Goal: Task Accomplishment & Management: Use online tool/utility

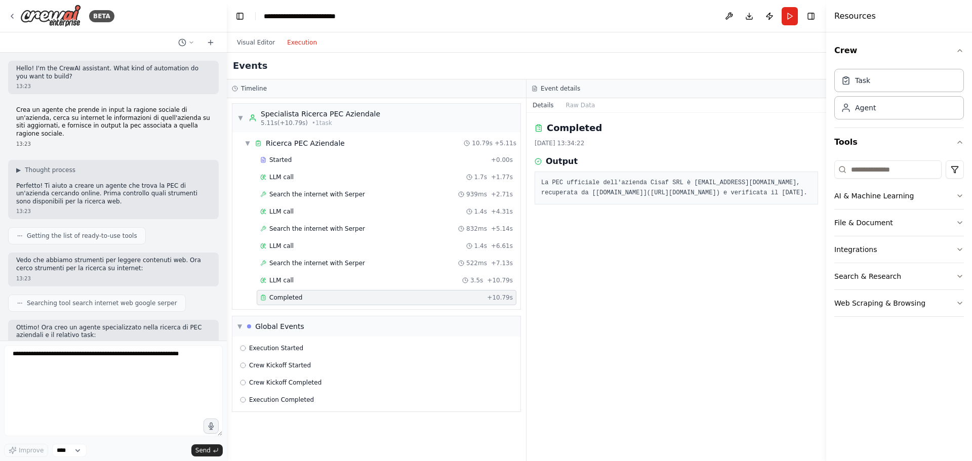
scroll to position [417, 0]
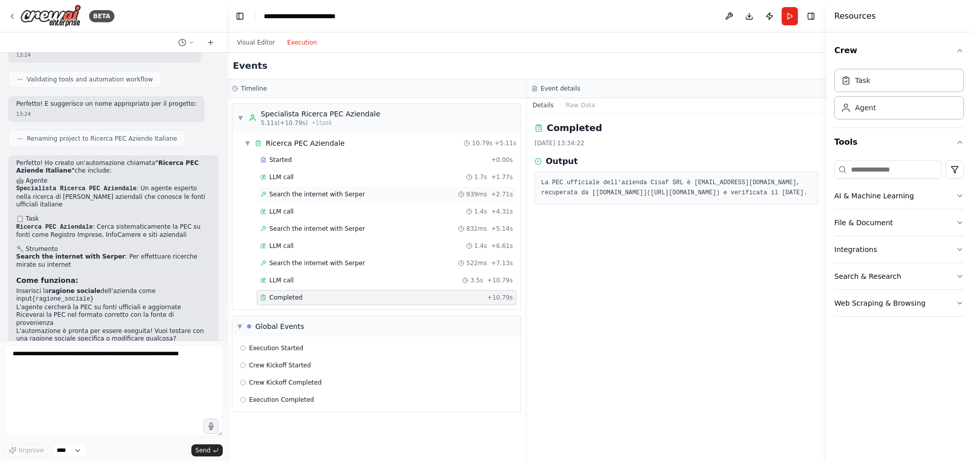
click at [382, 195] on div "Search the internet with Serper 939ms + 2.71s" at bounding box center [386, 194] width 253 height 8
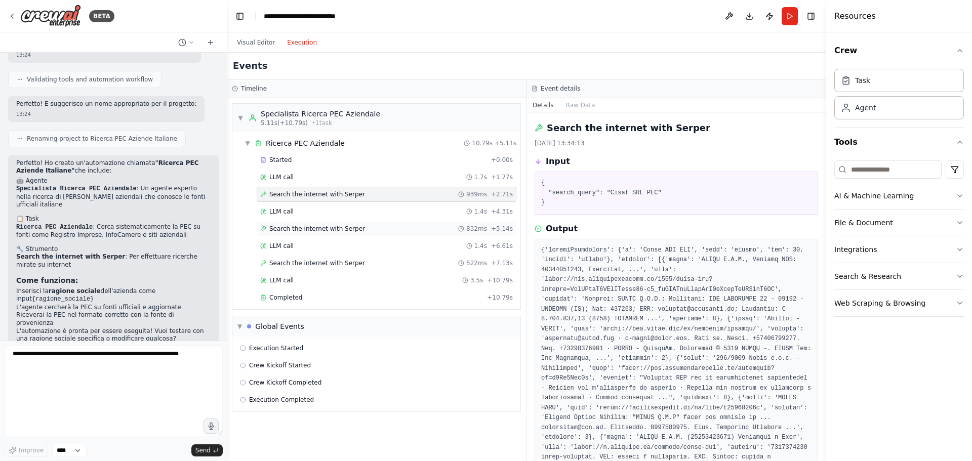
click at [347, 228] on span "Search the internet with Serper" at bounding box center [317, 229] width 96 height 8
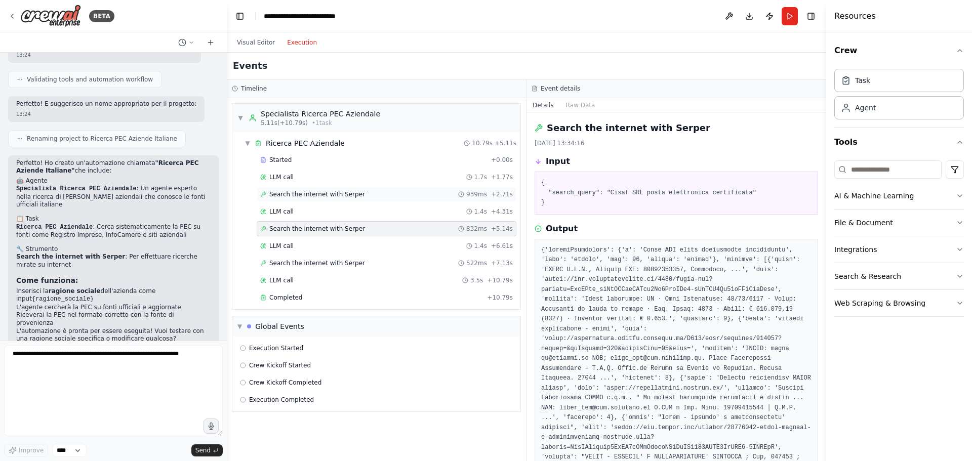
click at [347, 189] on div "Search the internet with Serper 939ms + 2.71s" at bounding box center [387, 194] width 260 height 15
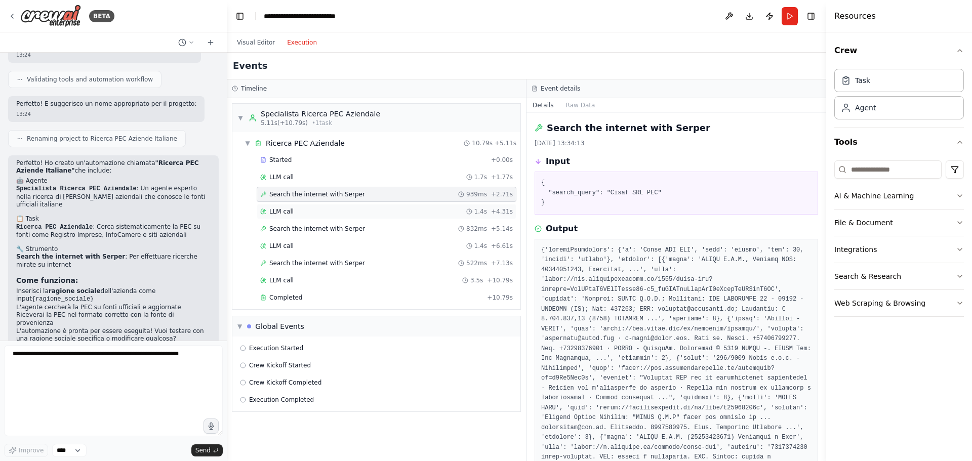
click at [330, 214] on div "LLM call 1.4s + 4.31s" at bounding box center [386, 212] width 253 height 8
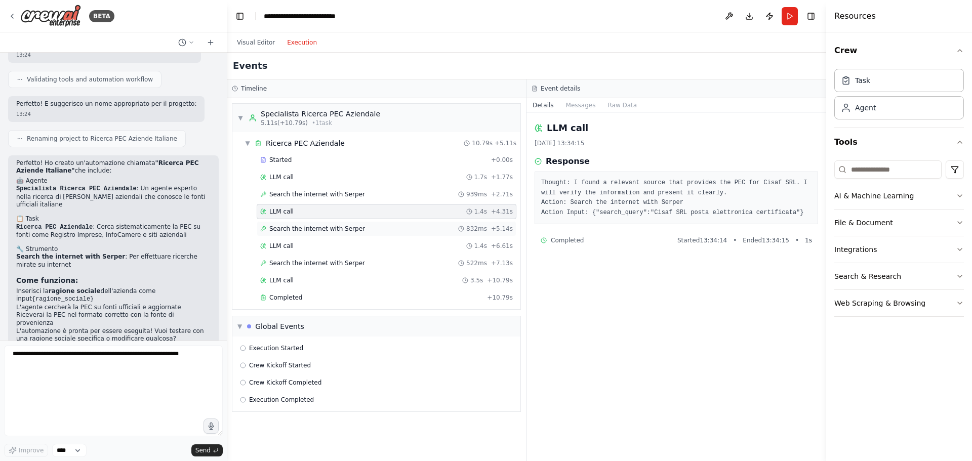
click at [331, 230] on span "Search the internet with Serper" at bounding box center [317, 229] width 96 height 8
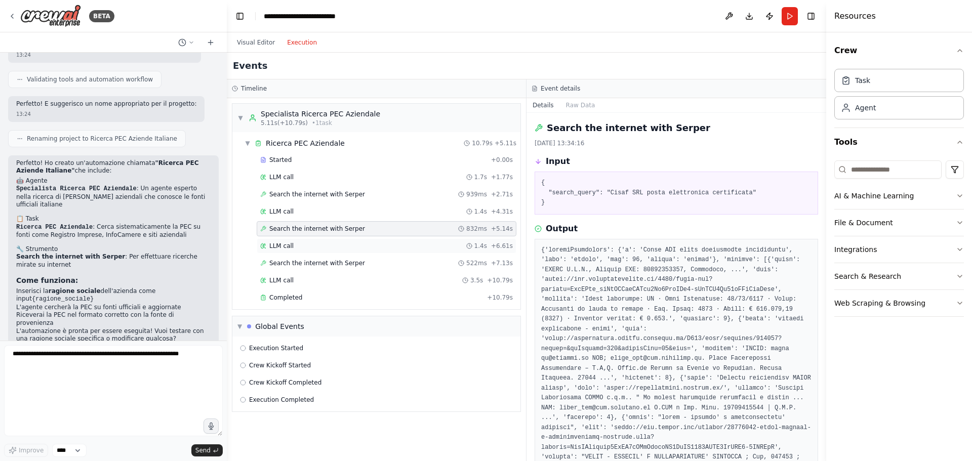
click at [327, 244] on div "LLM call 1.4s + 6.61s" at bounding box center [386, 246] width 253 height 8
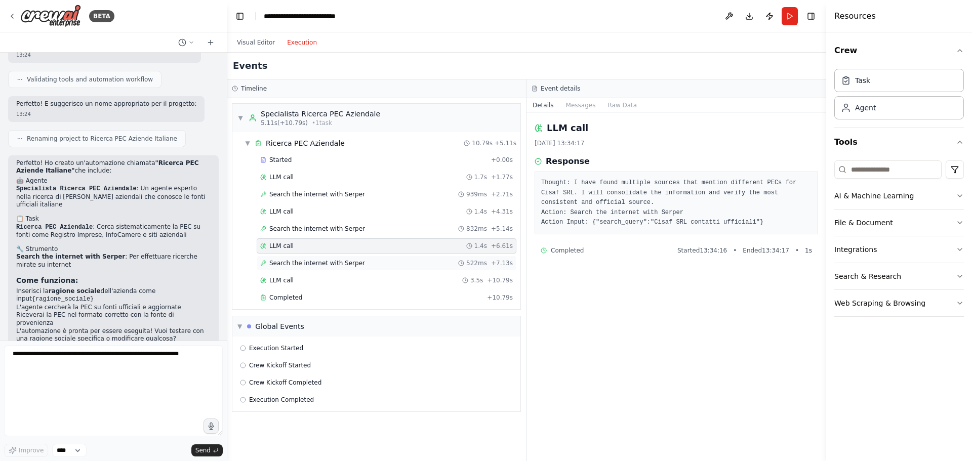
click at [326, 265] on span "Search the internet with Serper" at bounding box center [317, 263] width 96 height 8
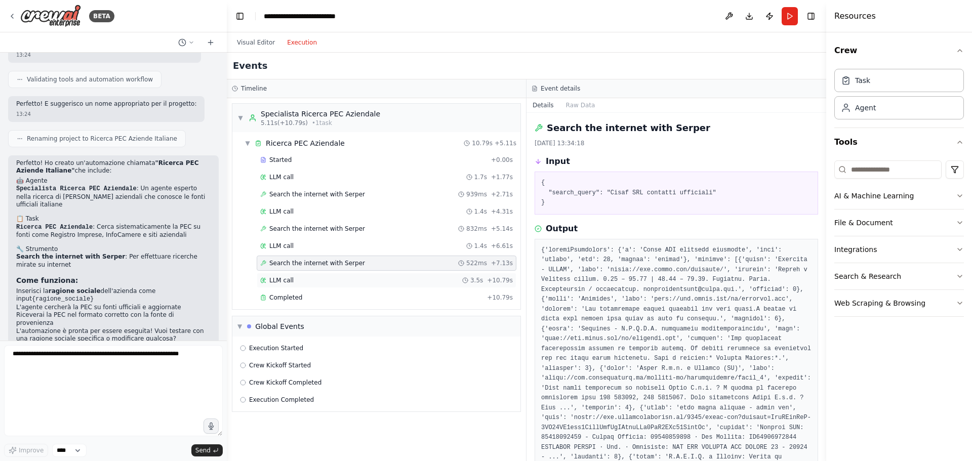
click at [327, 278] on div "LLM call 3.5s + 10.79s" at bounding box center [386, 280] width 253 height 8
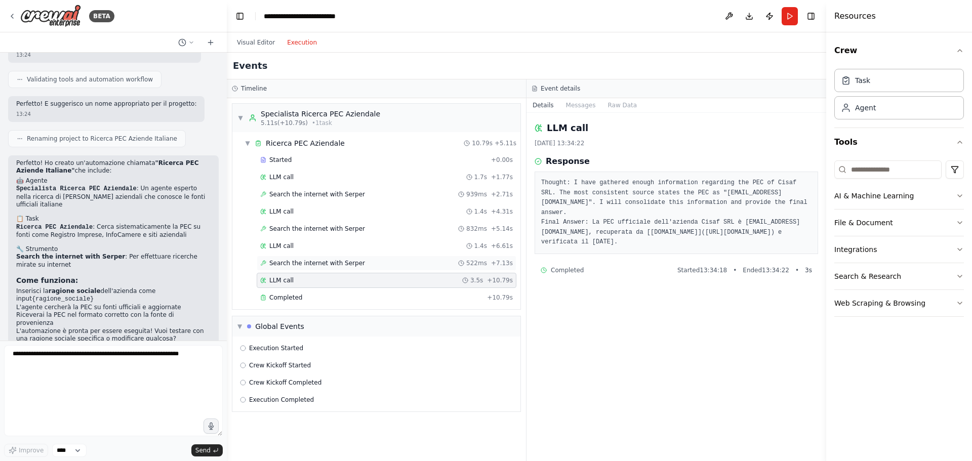
click at [335, 263] on span "Search the internet with Serper" at bounding box center [317, 263] width 96 height 8
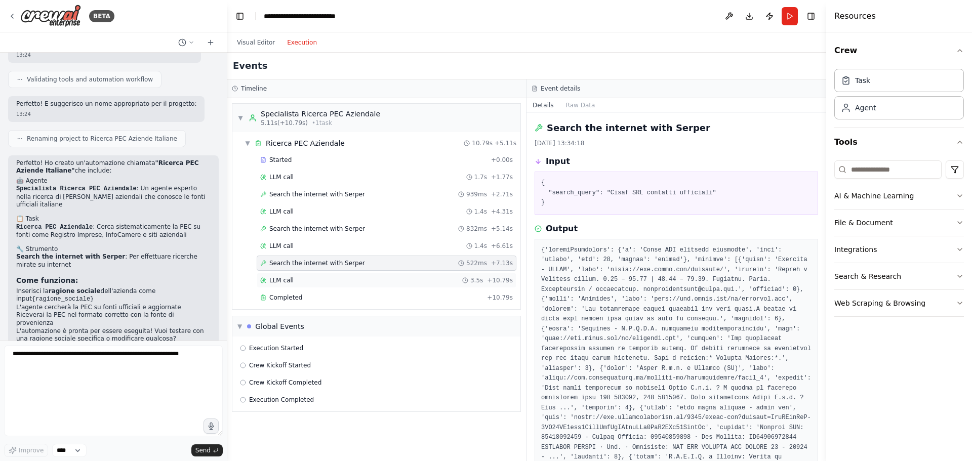
click at [328, 275] on div "LLM call 3.5s + 10.79s" at bounding box center [387, 280] width 260 height 15
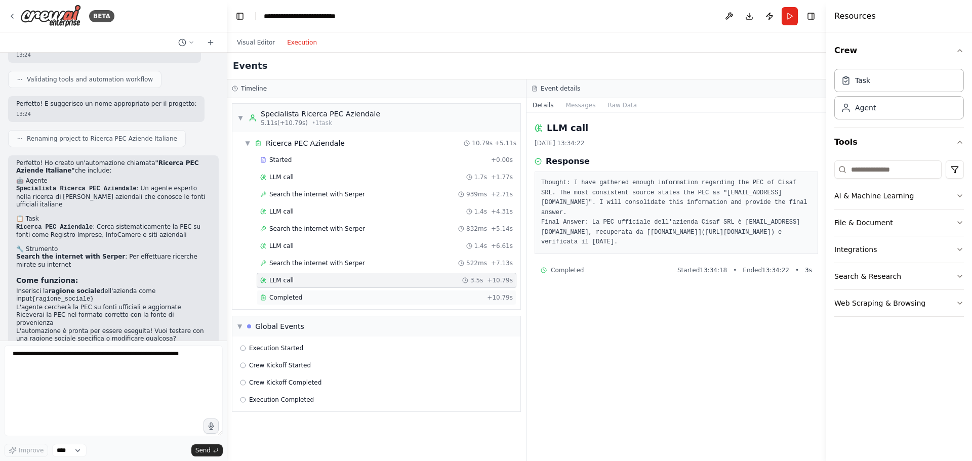
click at [305, 296] on div "Completed" at bounding box center [371, 298] width 223 height 8
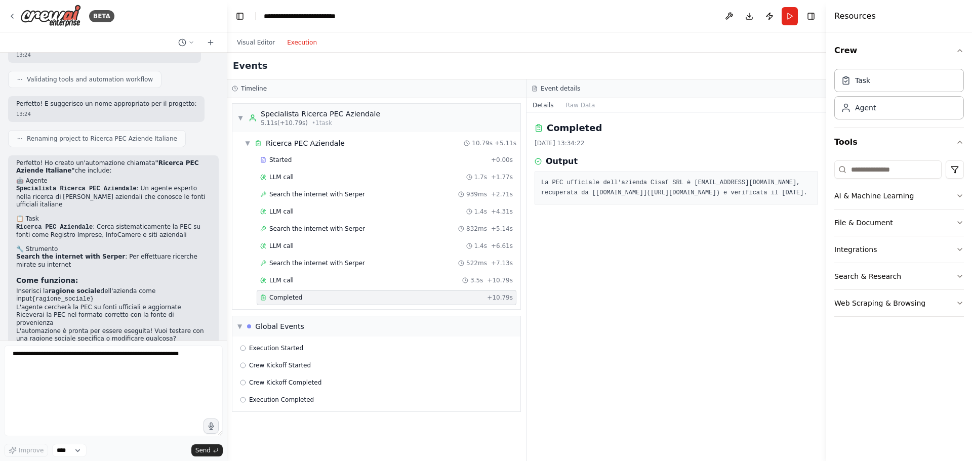
click at [859, 16] on h4 "Resources" at bounding box center [855, 16] width 42 height 12
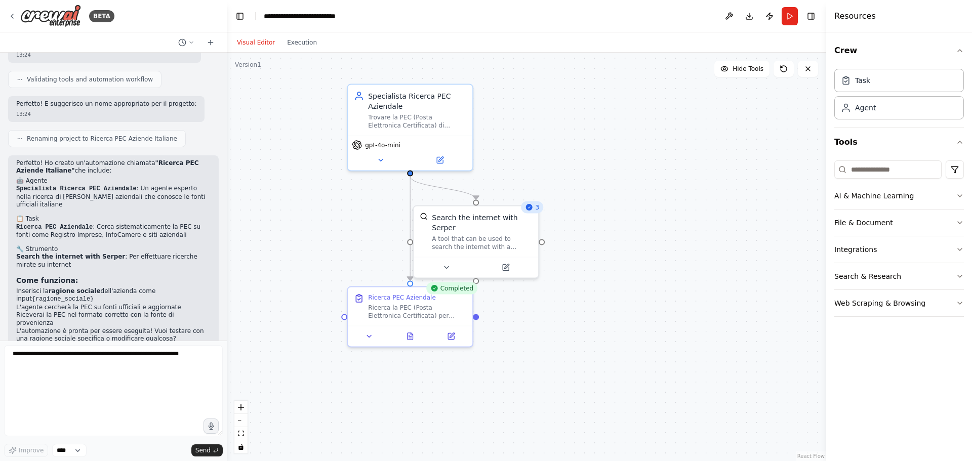
click at [255, 39] on button "Visual Editor" at bounding box center [256, 42] width 50 height 12
click at [146, 364] on textarea at bounding box center [113, 390] width 219 height 91
click at [17, 15] on div "BETA" at bounding box center [61, 16] width 106 height 23
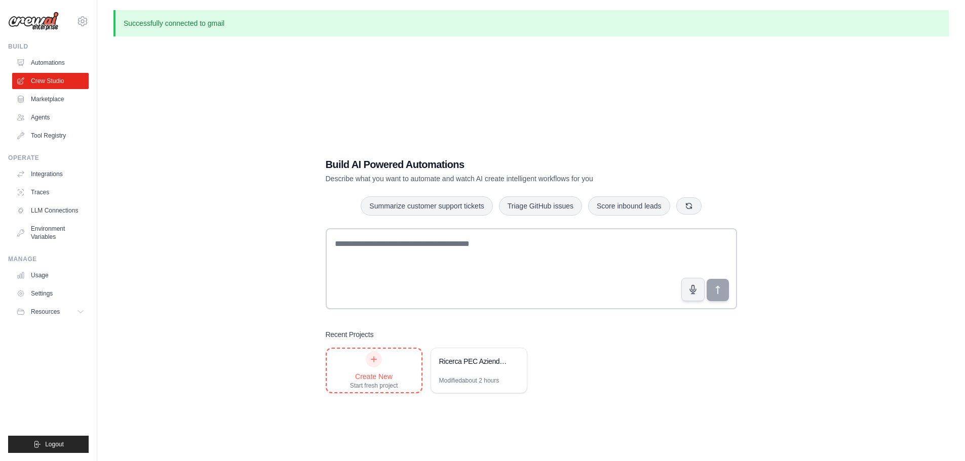
click at [373, 377] on div "Create New" at bounding box center [374, 377] width 48 height 10
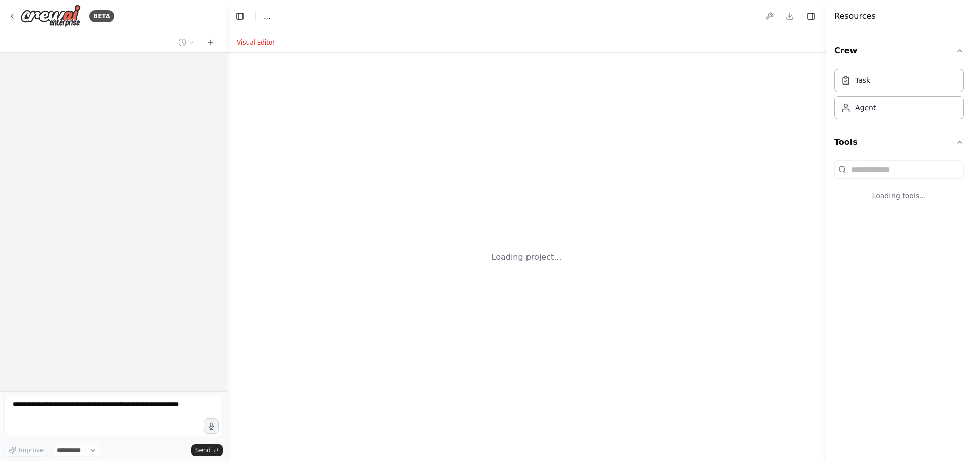
select select "****"
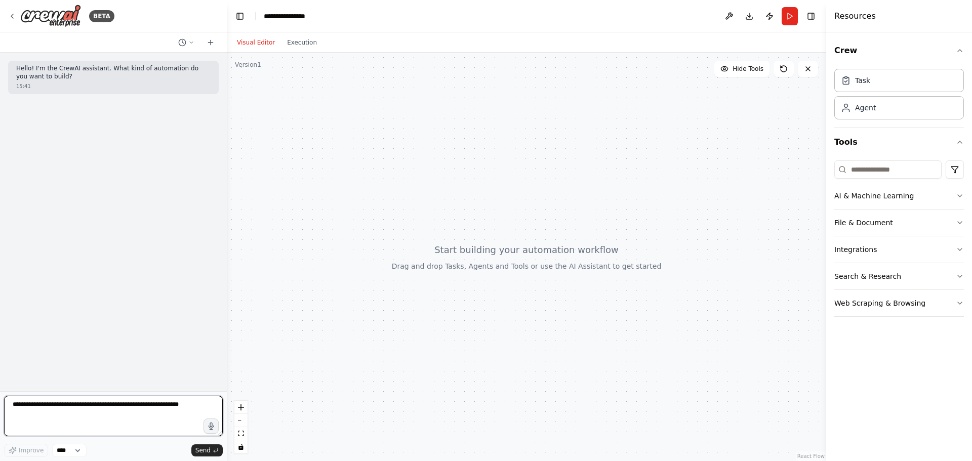
click at [65, 409] on textarea at bounding box center [113, 416] width 219 height 41
click at [142, 402] on textarea "**********" at bounding box center [113, 416] width 219 height 41
click at [69, 415] on textarea "**********" at bounding box center [113, 416] width 219 height 41
click at [47, 423] on textarea "**********" at bounding box center [113, 416] width 219 height 41
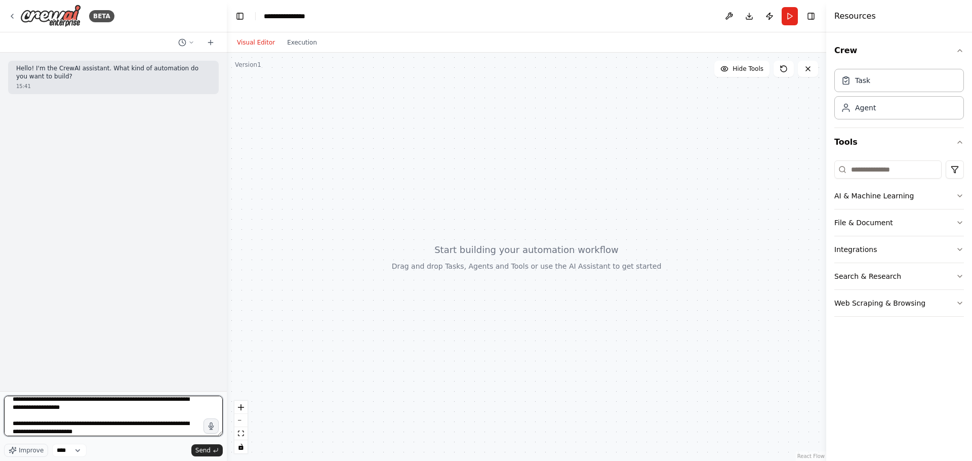
click at [98, 432] on textarea "**********" at bounding box center [113, 416] width 219 height 41
click at [77, 451] on select "****" at bounding box center [69, 450] width 34 height 13
click at [62, 452] on select "****" at bounding box center [69, 450] width 34 height 13
click at [29, 453] on span "Improve" at bounding box center [31, 451] width 25 height 8
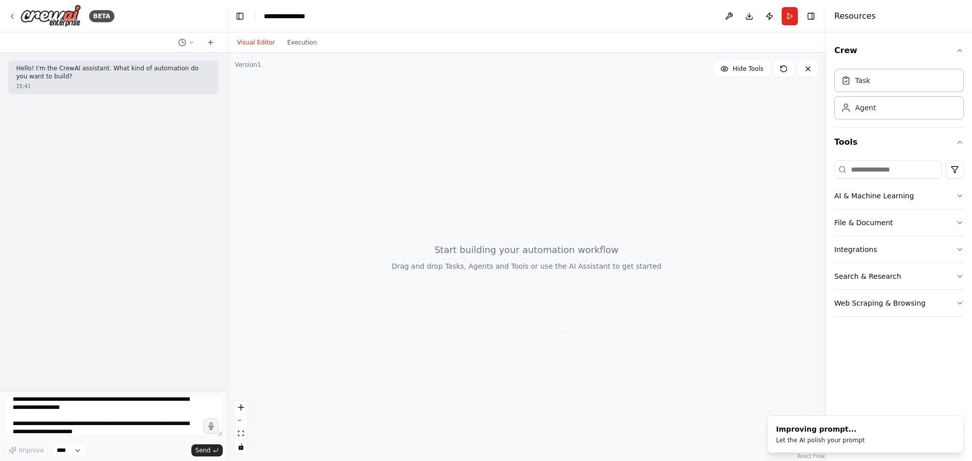
type textarea "**********"
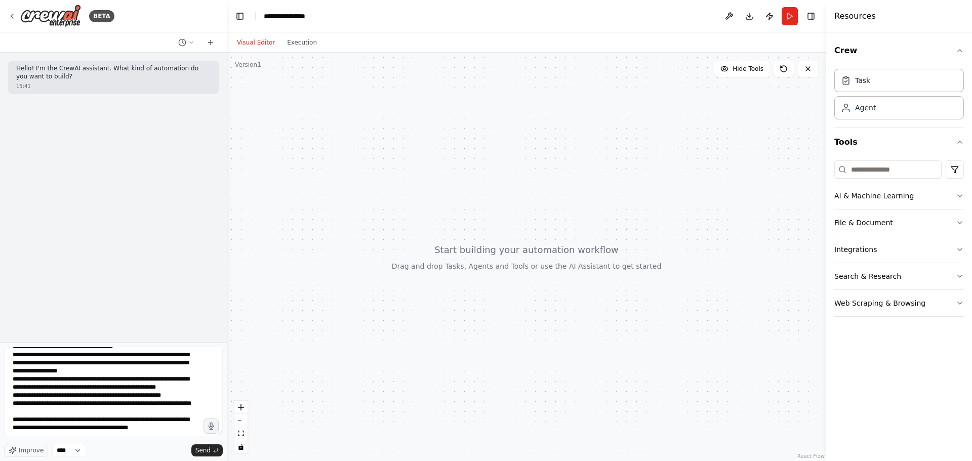
drag, startPoint x: 220, startPoint y: 436, endPoint x: 206, endPoint y: 485, distance: 51.3
click at [206, 461] on html "**********" at bounding box center [486, 230] width 972 height 461
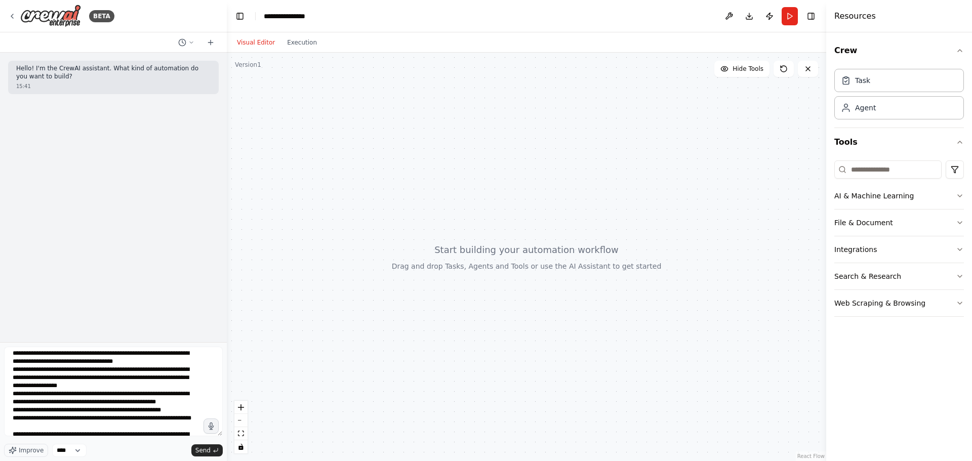
scroll to position [41, 0]
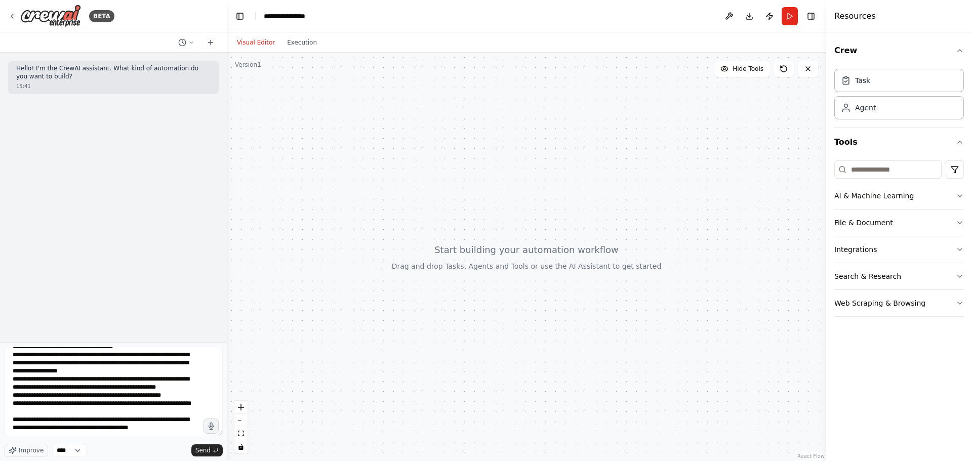
click at [190, 449] on div "Improve **** Send" at bounding box center [113, 450] width 219 height 13
click at [207, 450] on span "Send" at bounding box center [202, 451] width 15 height 8
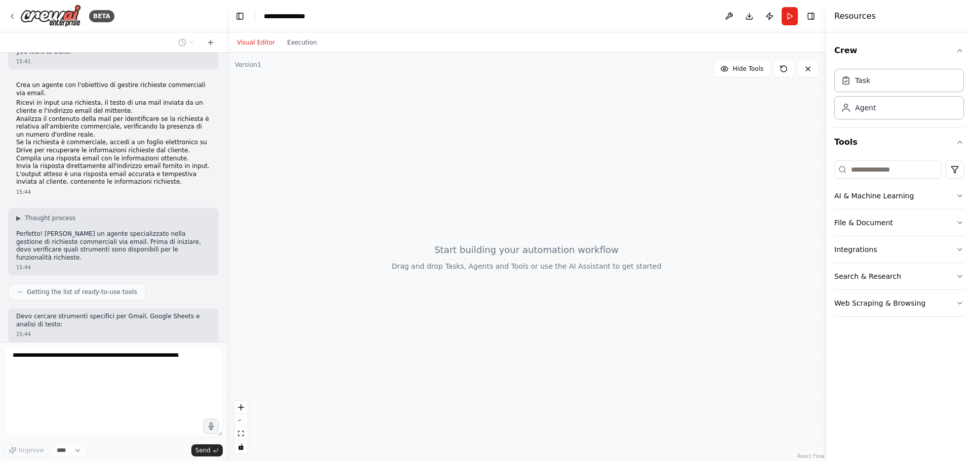
scroll to position [76, 0]
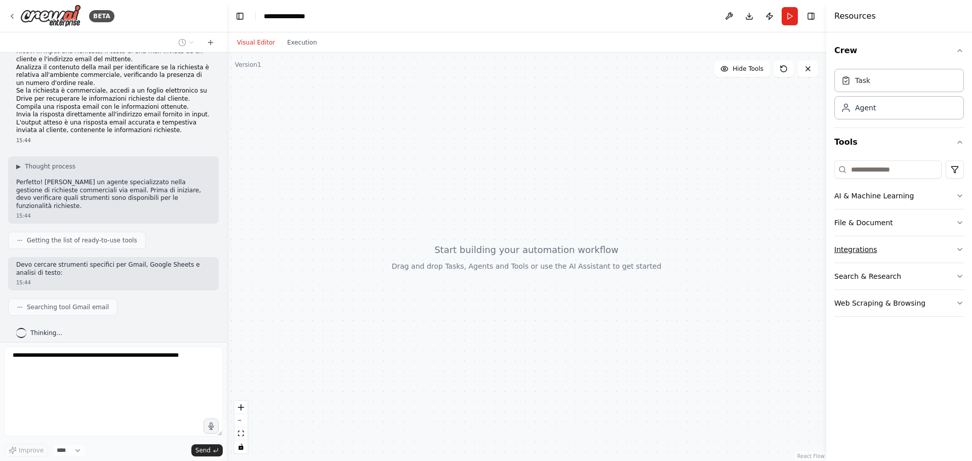
click at [909, 246] on button "Integrations" at bounding box center [899, 249] width 130 height 26
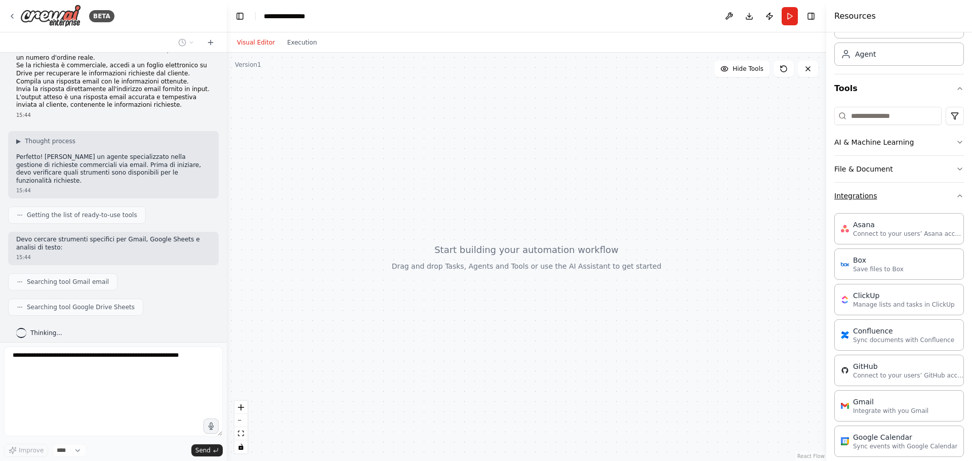
scroll to position [0, 0]
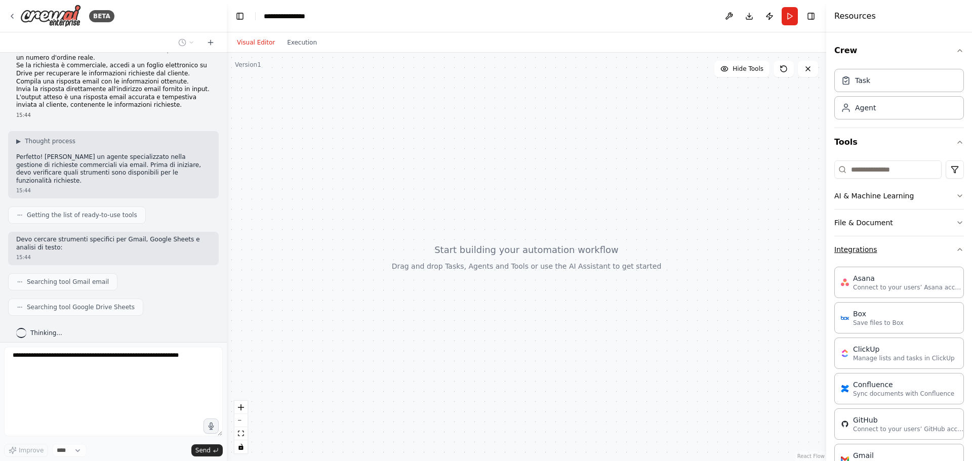
click at [910, 253] on button "Integrations" at bounding box center [899, 249] width 130 height 26
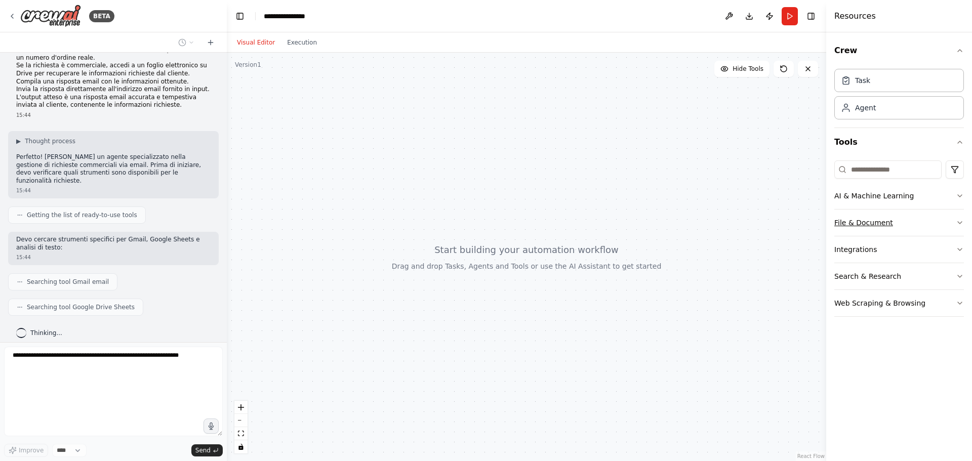
click at [902, 221] on button "File & Document" at bounding box center [899, 223] width 130 height 26
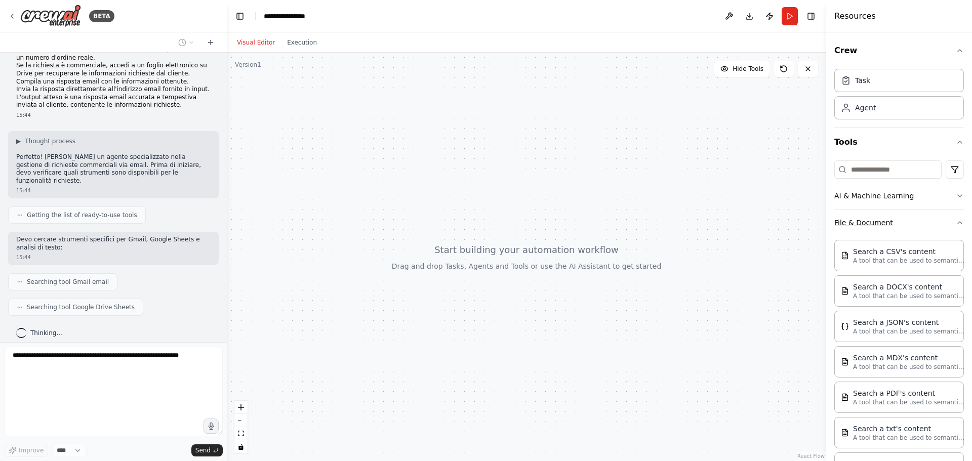
click at [945, 218] on button "File & Document" at bounding box center [899, 223] width 130 height 26
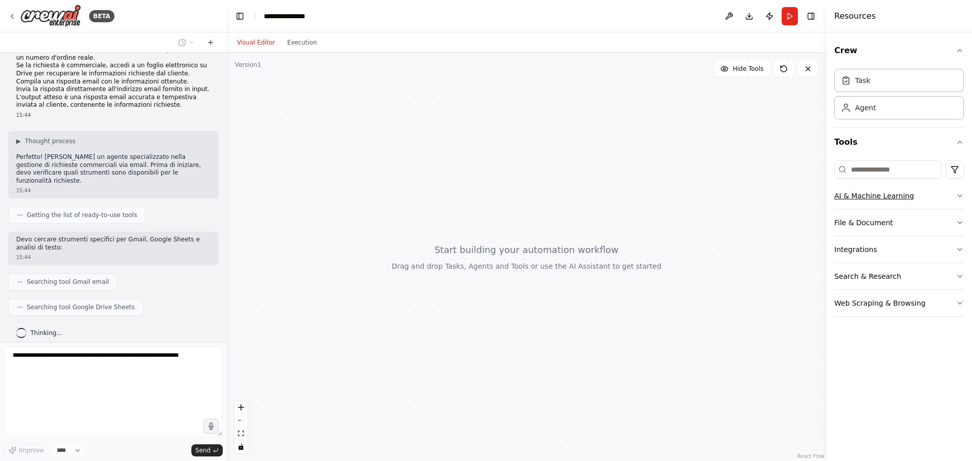
click at [905, 187] on button "AI & Machine Learning" at bounding box center [899, 196] width 130 height 26
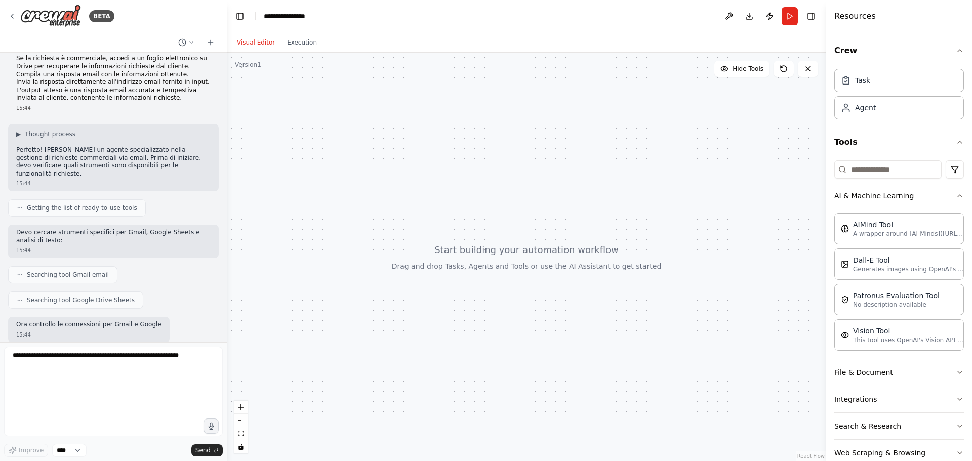
scroll to position [161, 0]
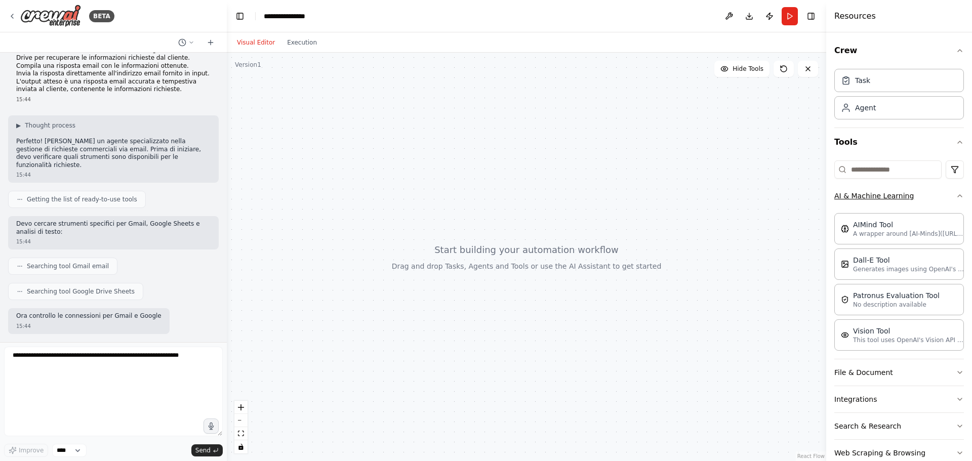
click at [926, 196] on button "AI & Machine Learning" at bounding box center [899, 196] width 130 height 26
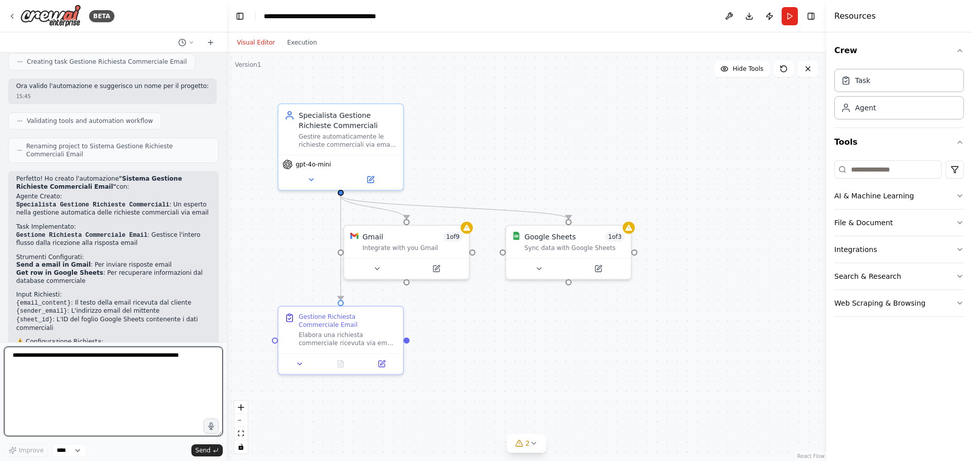
scroll to position [632, 0]
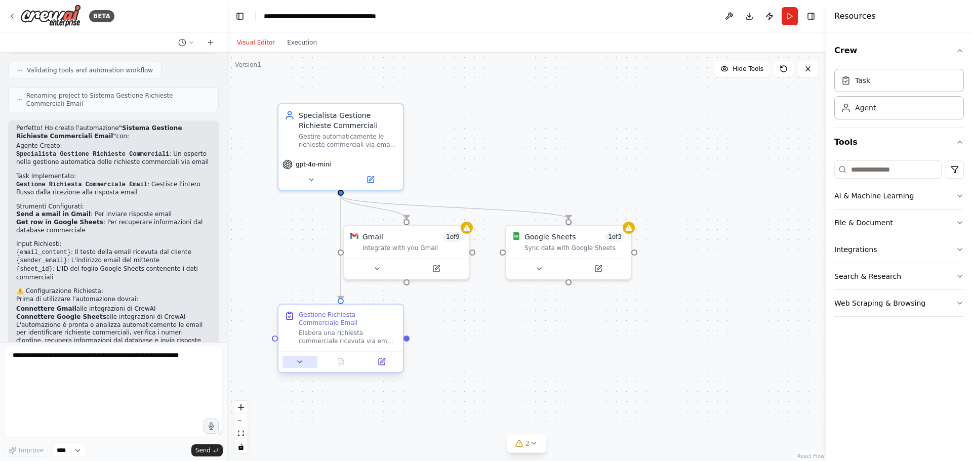
click at [305, 360] on button at bounding box center [300, 362] width 35 height 12
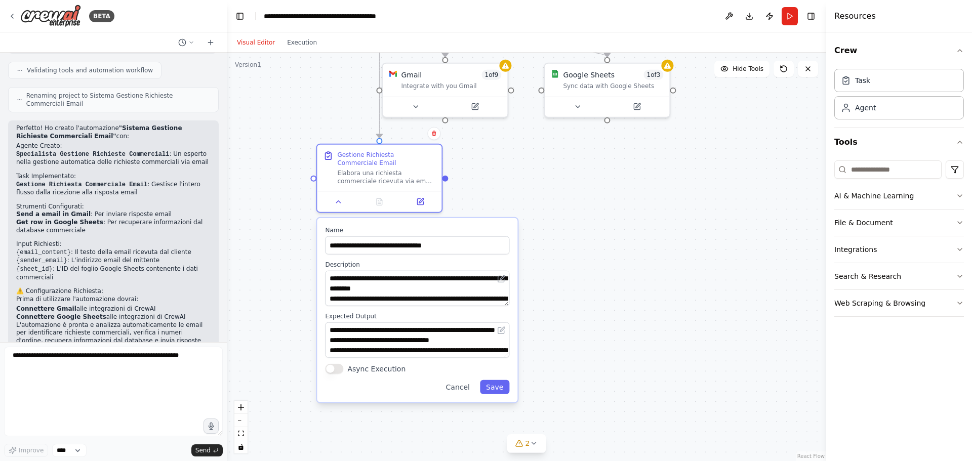
drag, startPoint x: 587, startPoint y: 348, endPoint x: 631, endPoint y: 236, distance: 120.4
click at [631, 236] on div ".deletable-edge-delete-btn { width: 20px; height: 20px; border: 0px solid #ffff…" at bounding box center [526, 257] width 599 height 409
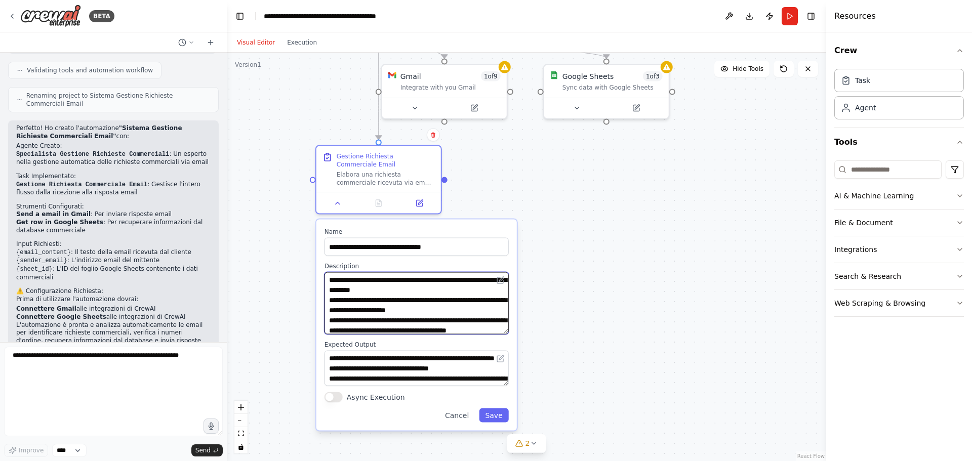
drag, startPoint x: 507, startPoint y: 305, endPoint x: 495, endPoint y: 332, distance: 29.3
click at [495, 332] on textarea "**********" at bounding box center [417, 303] width 184 height 62
click at [600, 195] on div ".deletable-edge-delete-btn { width: 20px; height: 20px; border: 0px solid #ffff…" at bounding box center [526, 257] width 599 height 409
click at [790, 16] on button "Run" at bounding box center [790, 16] width 16 height 18
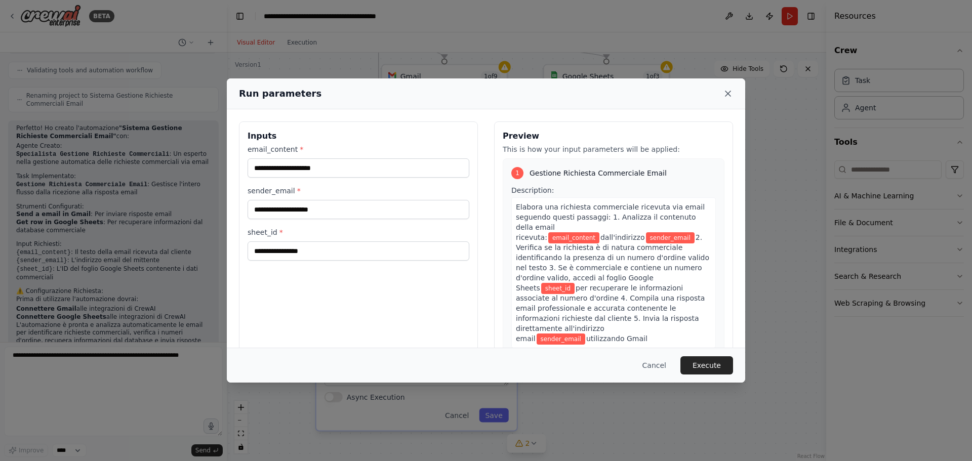
click at [732, 92] on icon at bounding box center [728, 94] width 10 height 10
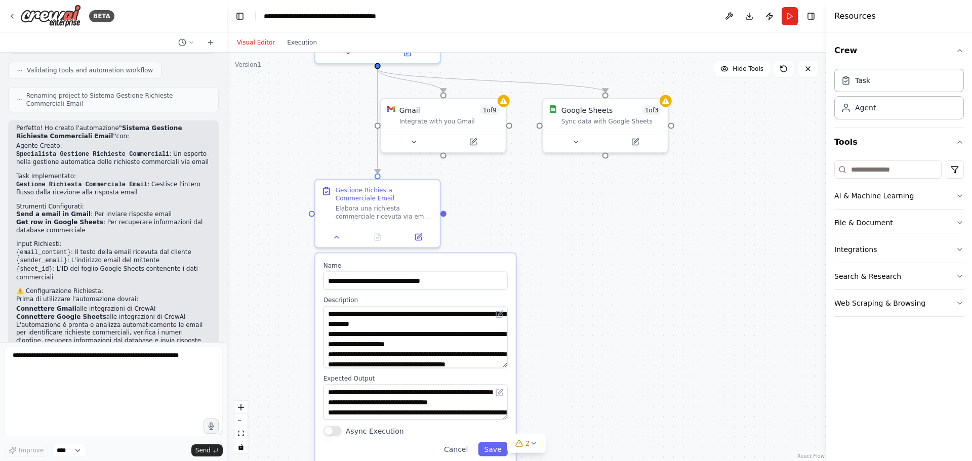
drag, startPoint x: 678, startPoint y: 289, endPoint x: 661, endPoint y: 357, distance: 70.5
click at [676, 390] on div ".deletable-edge-delete-btn { width: 20px; height: 20px; border: 0px solid #ffff…" at bounding box center [526, 257] width 599 height 409
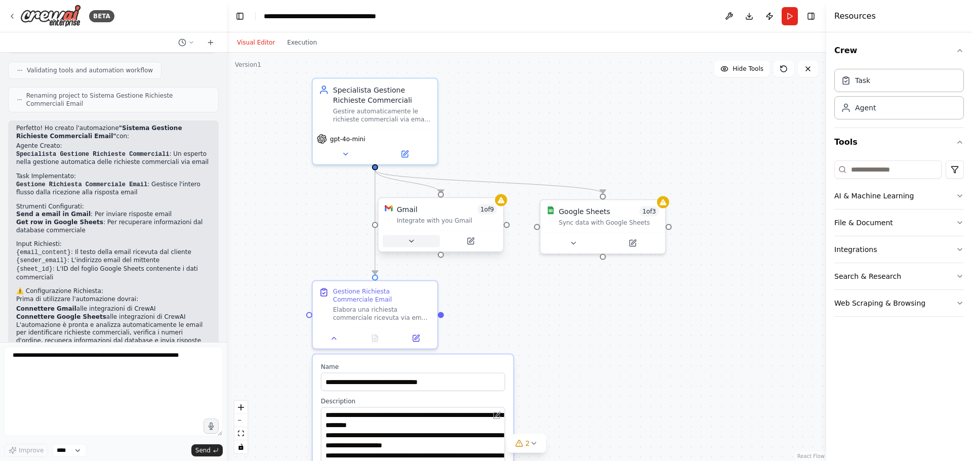
click at [399, 239] on button at bounding box center [411, 241] width 57 height 12
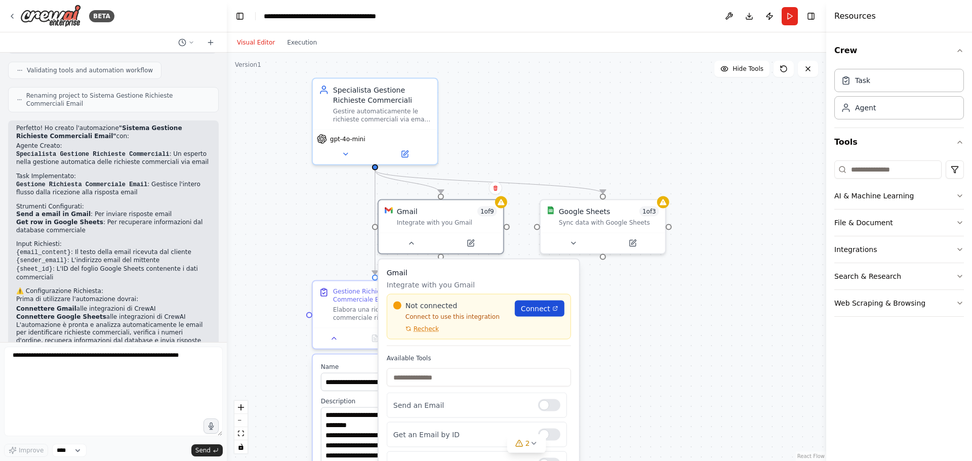
click at [554, 309] on link "Connect" at bounding box center [540, 309] width 50 height 16
click at [724, 317] on div ".deletable-edge-delete-btn { width: 20px; height: 20px; border: 0px solid #ffff…" at bounding box center [526, 257] width 599 height 409
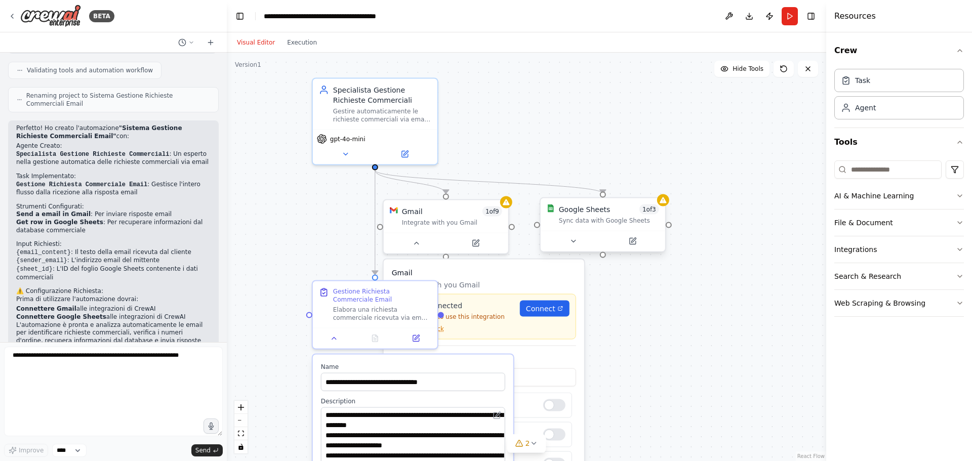
click at [589, 210] on div "Google Sheets" at bounding box center [585, 210] width 52 height 10
click at [582, 242] on button at bounding box center [573, 241] width 57 height 12
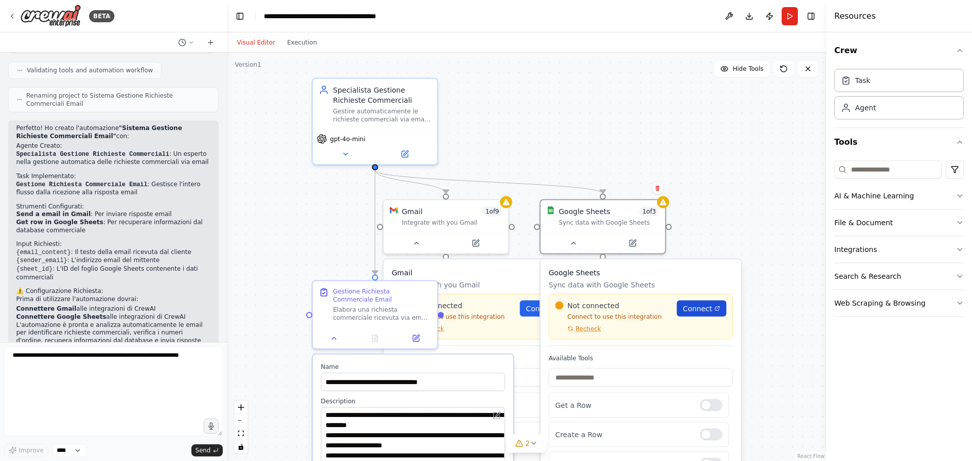
click at [707, 310] on span "Connect" at bounding box center [697, 309] width 29 height 10
click at [695, 126] on div ".deletable-edge-delete-btn { width: 20px; height: 20px; border: 0px solid #ffff…" at bounding box center [526, 257] width 599 height 409
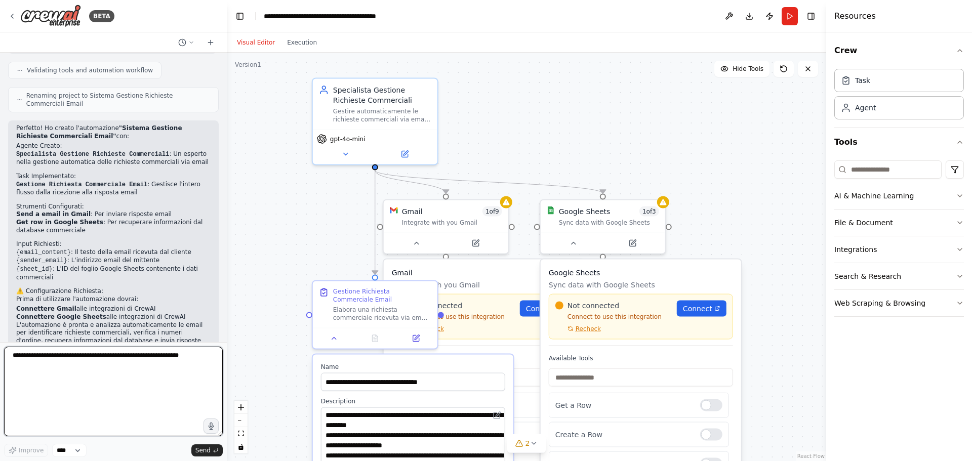
click at [93, 360] on textarea at bounding box center [113, 392] width 219 height 90
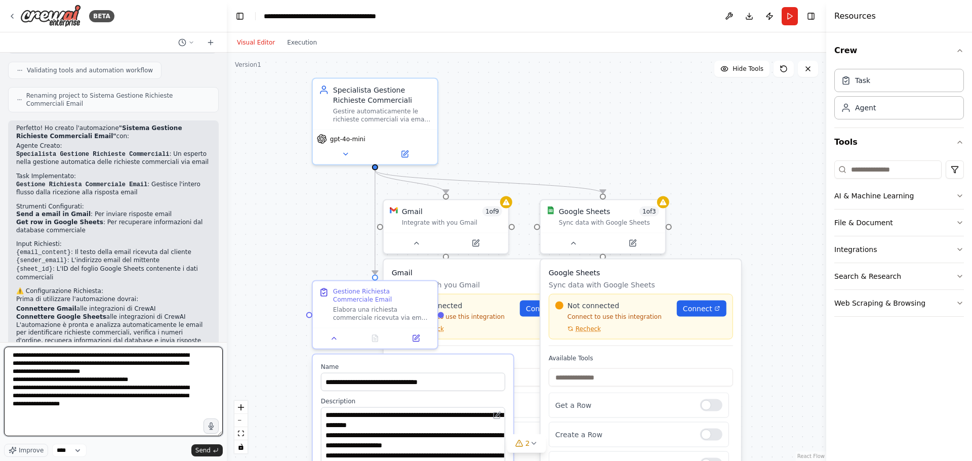
paste textarea "**********"
type textarea "**********"
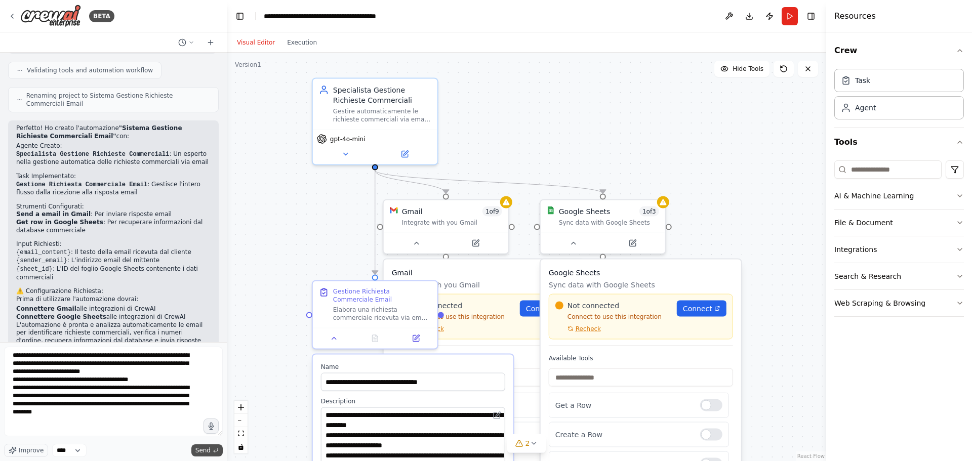
click at [209, 446] on button "Send" at bounding box center [206, 451] width 31 height 12
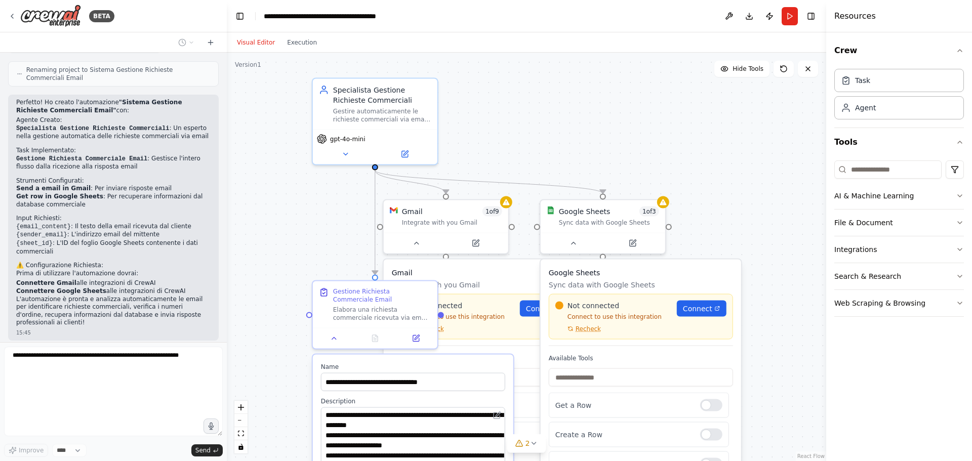
scroll to position [740, 0]
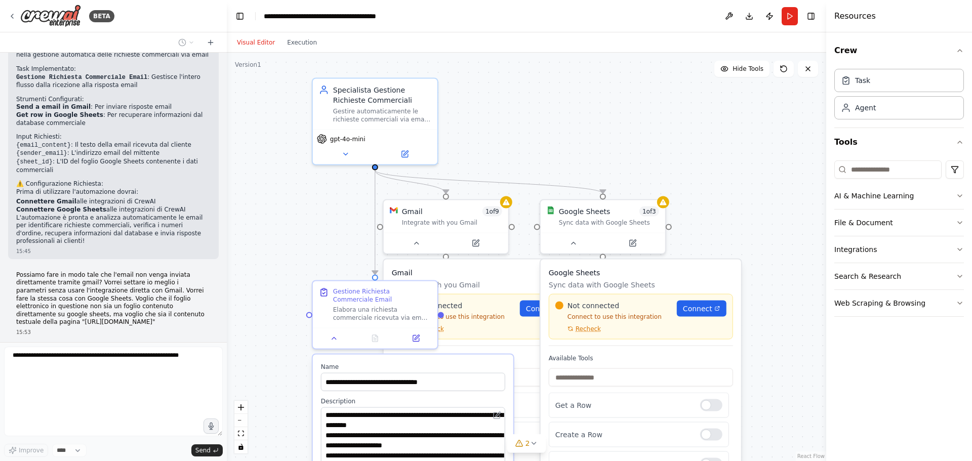
click at [309, 251] on div ".deletable-edge-delete-btn { width: 20px; height: 20px; border: 0px solid #ffff…" at bounding box center [526, 257] width 599 height 409
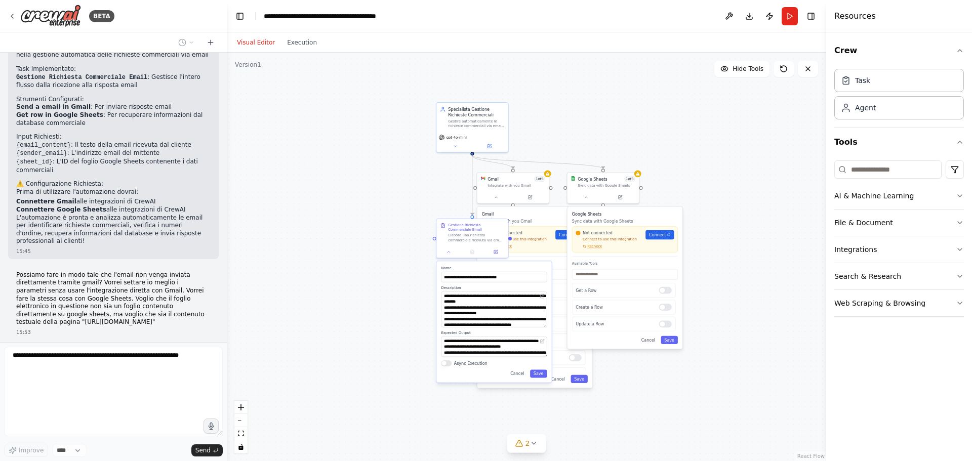
drag, startPoint x: 401, startPoint y: 299, endPoint x: 373, endPoint y: 188, distance: 114.5
click at [373, 188] on div ".deletable-edge-delete-btn { width: 20px; height: 20px; border: 0px solid #ffff…" at bounding box center [526, 257] width 599 height 409
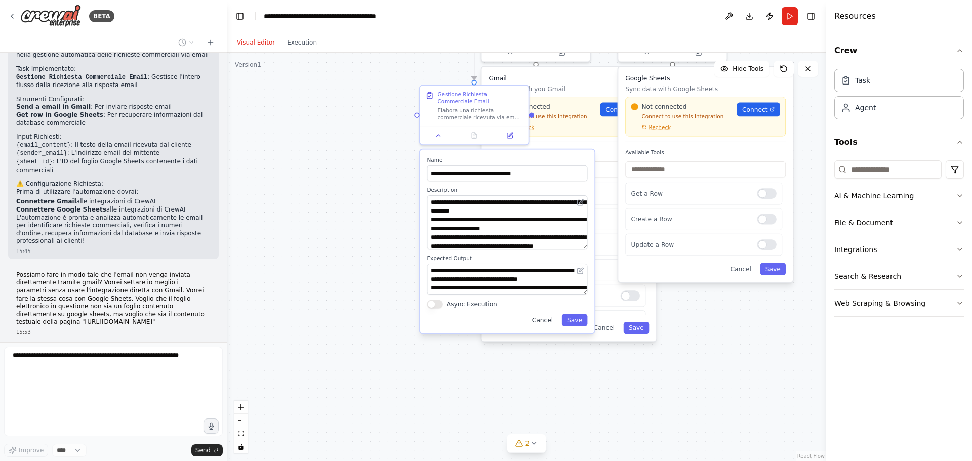
click at [546, 320] on button "Cancel" at bounding box center [542, 320] width 31 height 12
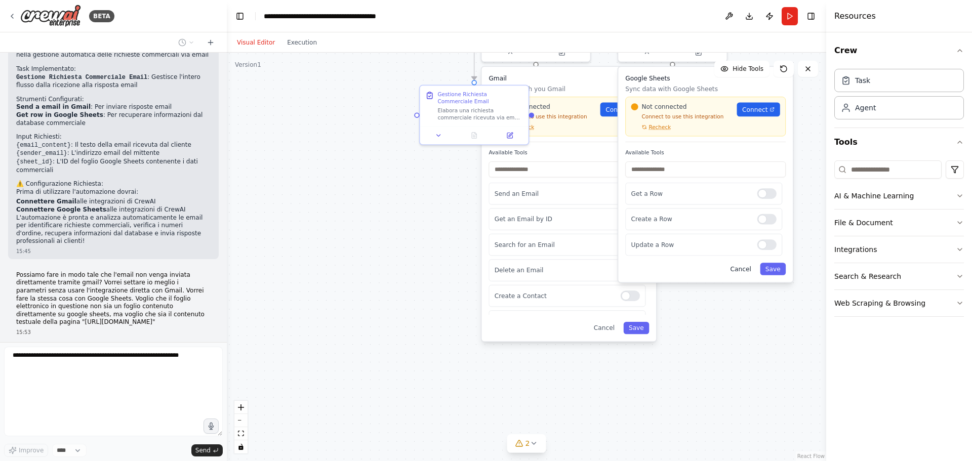
click at [743, 268] on button "Cancel" at bounding box center [740, 269] width 31 height 12
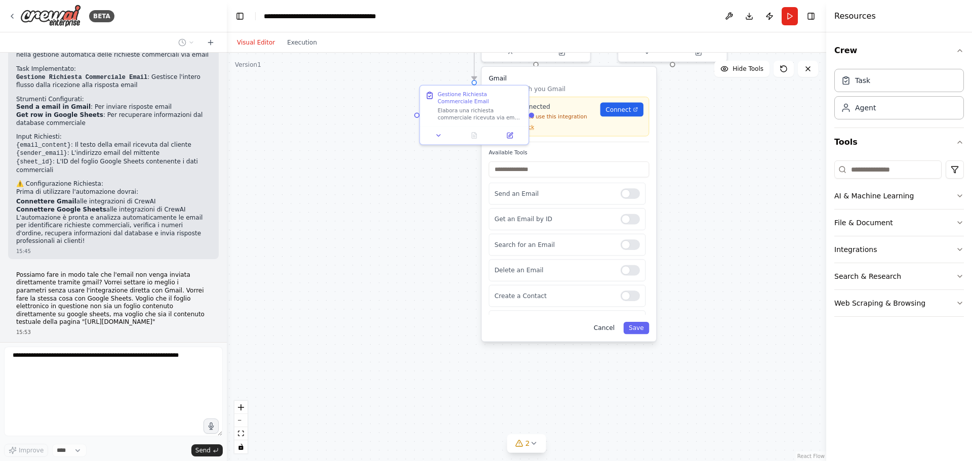
click at [607, 329] on button "Cancel" at bounding box center [603, 328] width 31 height 12
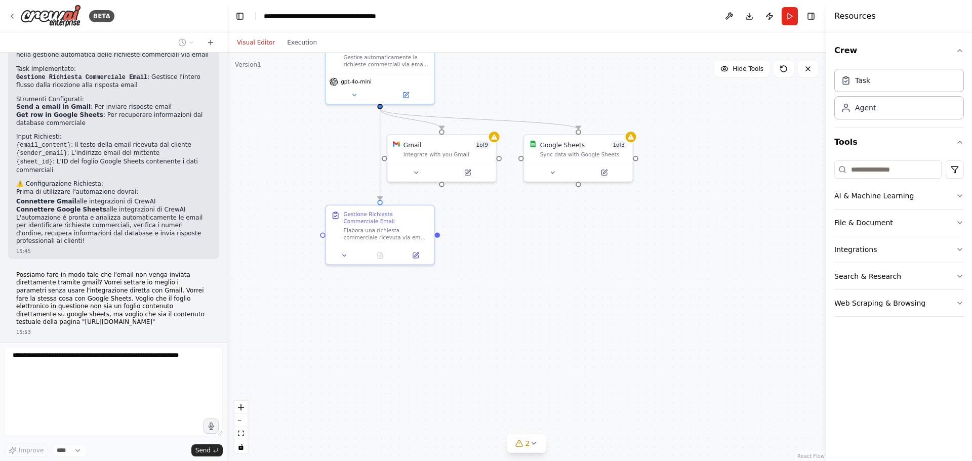
drag, startPoint x: 377, startPoint y: 233, endPoint x: 291, endPoint y: 348, distance: 144.0
click at [291, 348] on div ".deletable-edge-delete-btn { width: 20px; height: 20px; border: 0px solid #ffff…" at bounding box center [526, 257] width 599 height 409
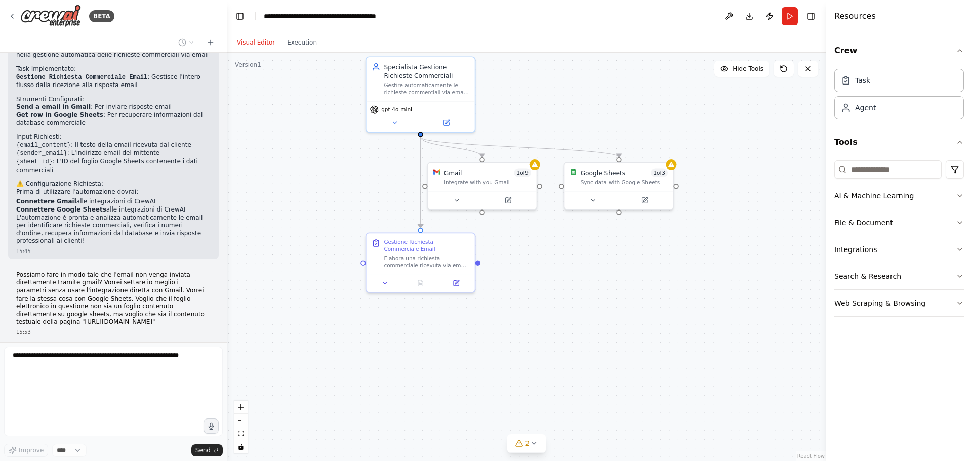
click at [538, 317] on div ".deletable-edge-delete-btn { width: 20px; height: 20px; border: 0px solid #ffff…" at bounding box center [526, 257] width 599 height 409
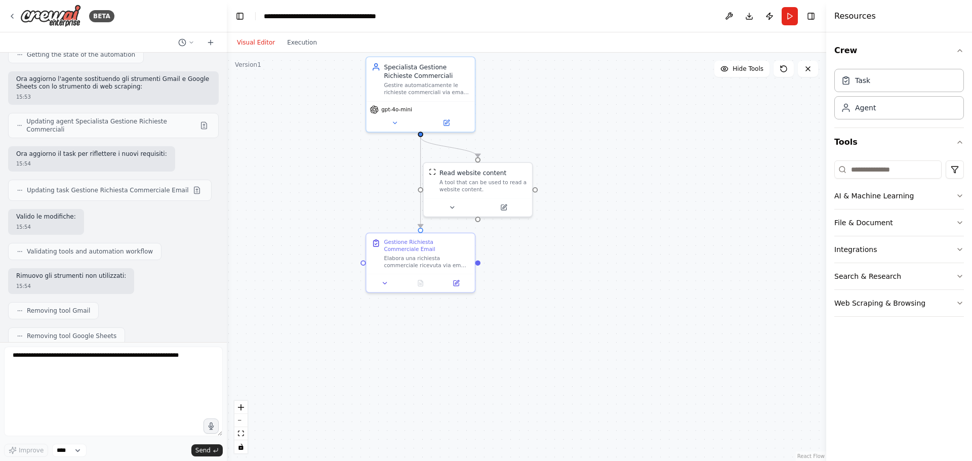
scroll to position [1247, 0]
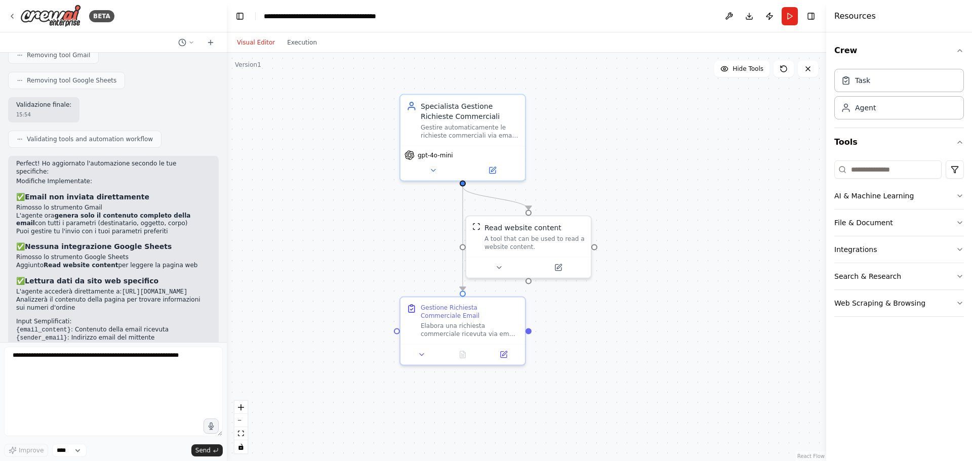
drag, startPoint x: 544, startPoint y: 308, endPoint x: 565, endPoint y: 346, distance: 43.0
click at [565, 346] on div ".deletable-edge-delete-btn { width: 20px; height: 20px; border: 0px solid #ffff…" at bounding box center [526, 257] width 599 height 409
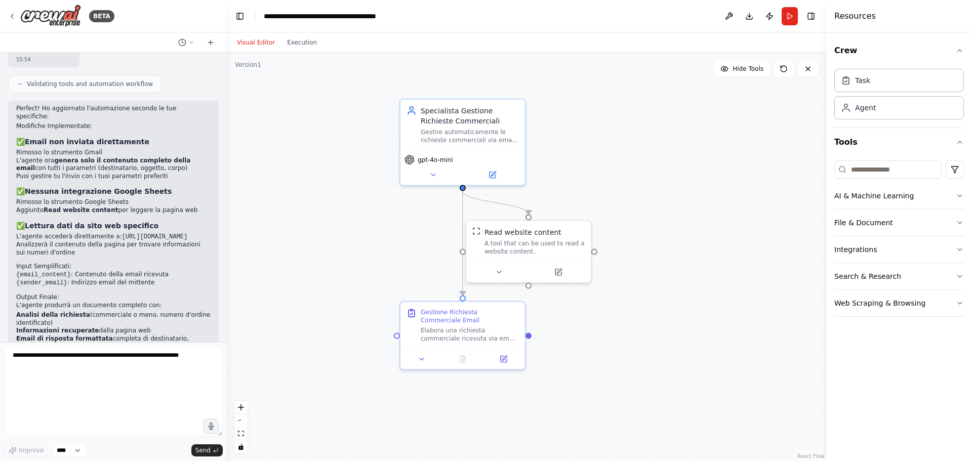
scroll to position [1514, 0]
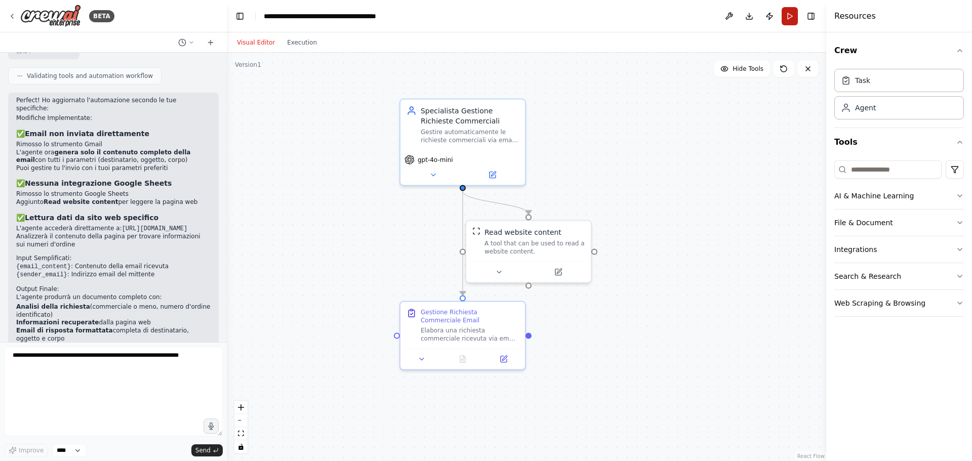
click at [790, 16] on button "Run" at bounding box center [790, 16] width 16 height 18
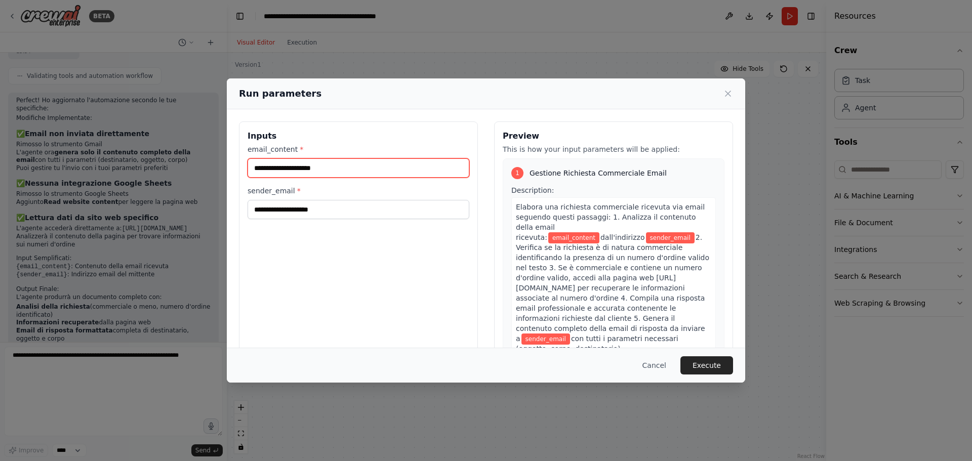
click at [292, 166] on input "email_content *" at bounding box center [359, 167] width 222 height 19
type input "*"
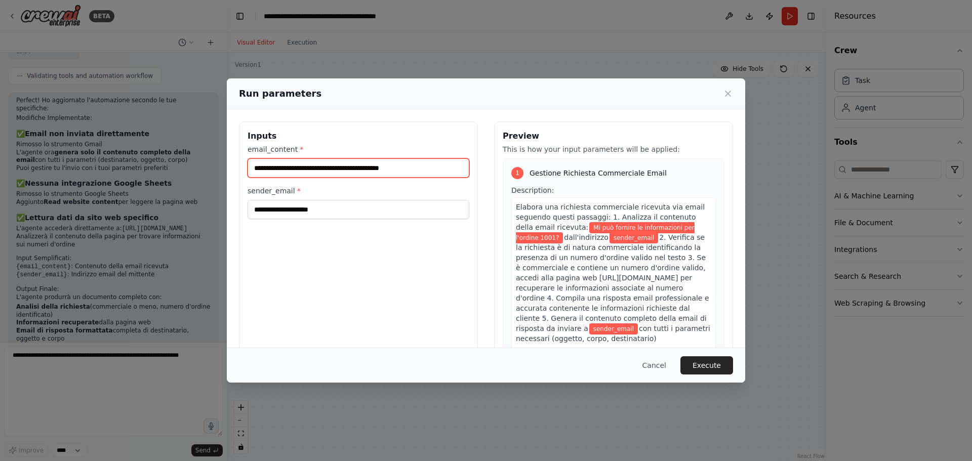
type input "**********"
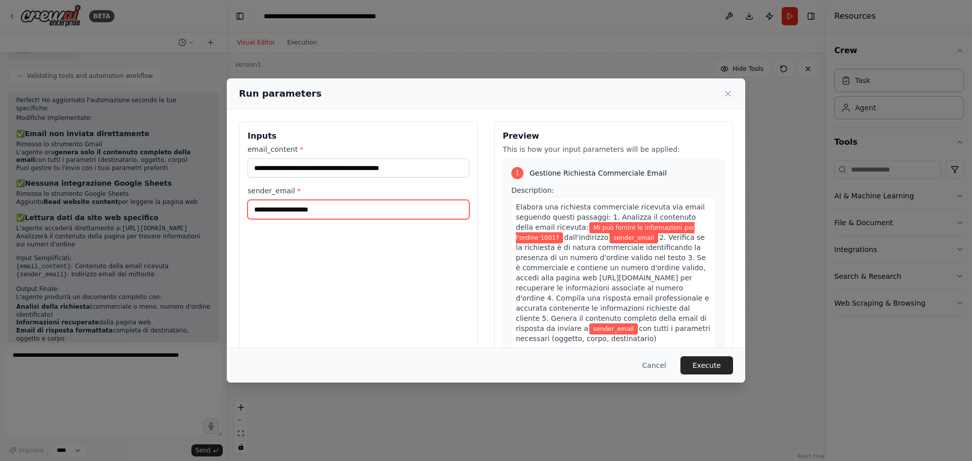
click at [307, 214] on input "sender_email *" at bounding box center [359, 209] width 222 height 19
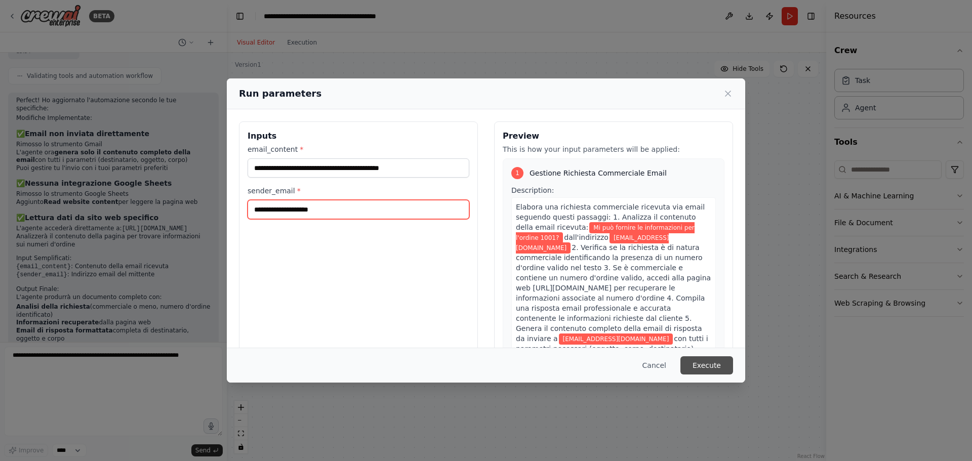
type input "**********"
click at [712, 365] on button "Execute" at bounding box center [706, 365] width 53 height 18
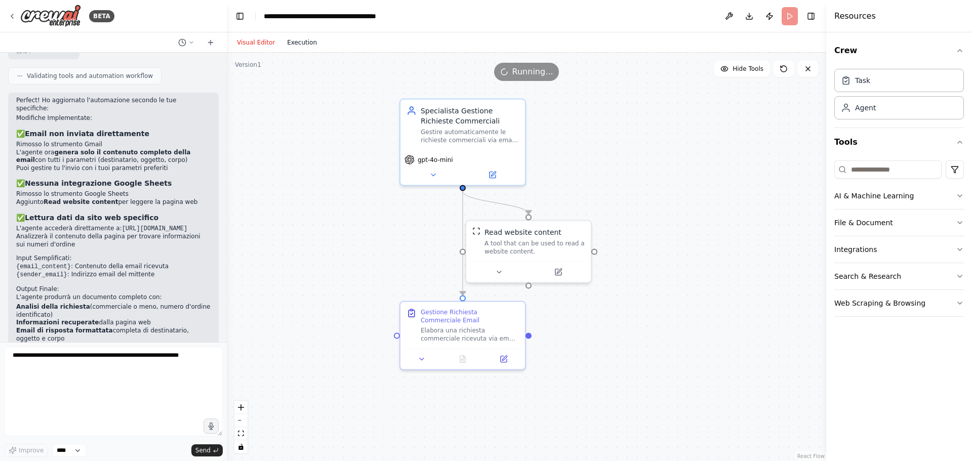
click at [308, 38] on button "Execution" at bounding box center [302, 42] width 42 height 12
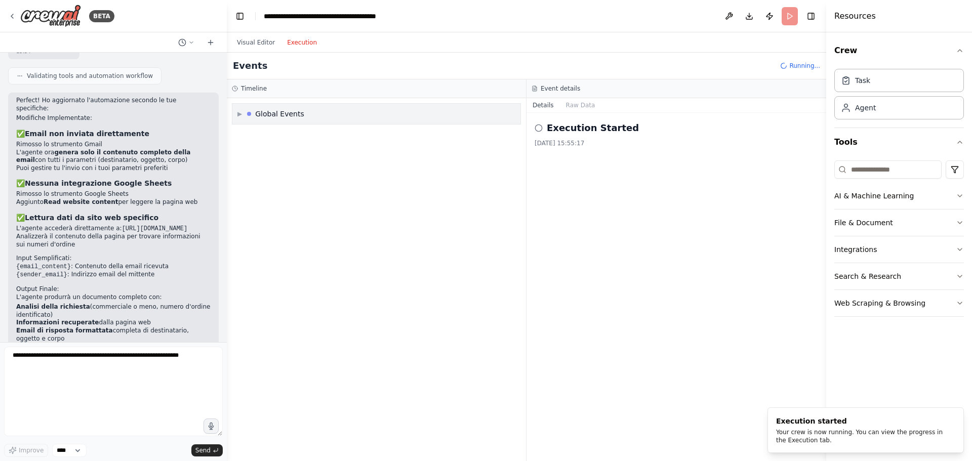
click at [267, 113] on div "Global Events" at bounding box center [279, 114] width 49 height 10
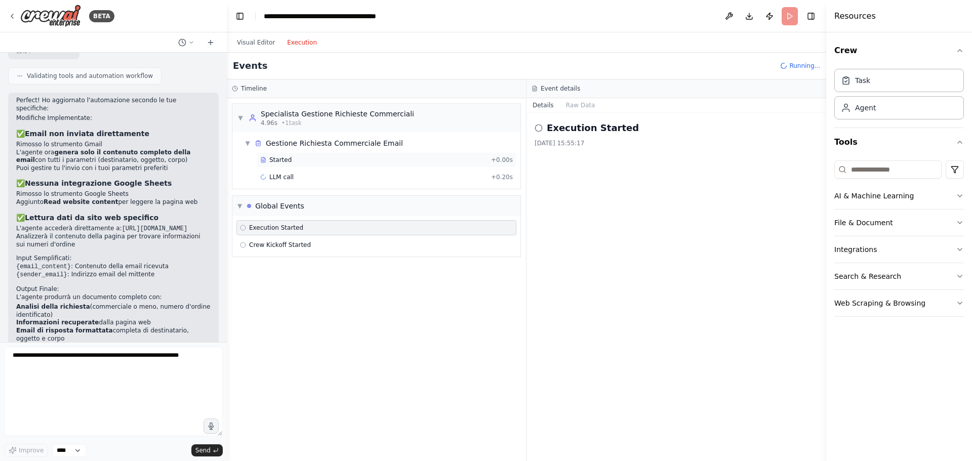
click at [307, 159] on div "Started" at bounding box center [373, 160] width 227 height 8
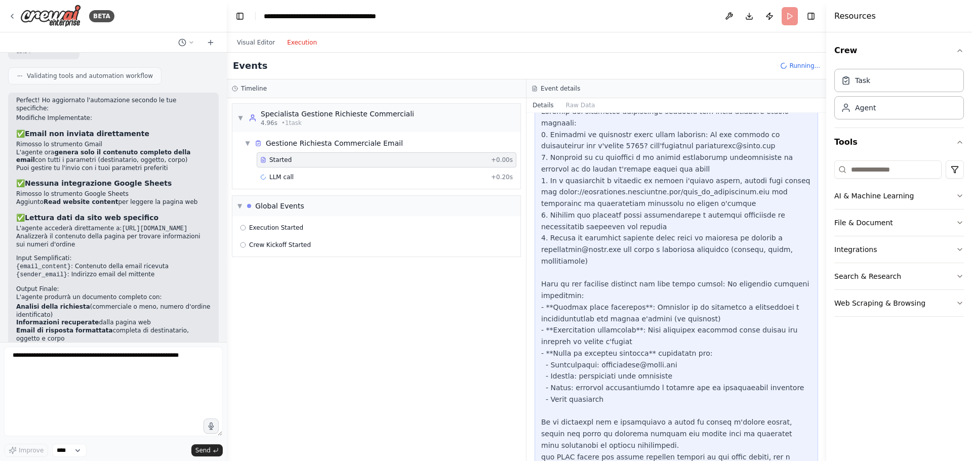
scroll to position [74, 0]
click at [289, 173] on span "LLM call" at bounding box center [281, 177] width 24 height 8
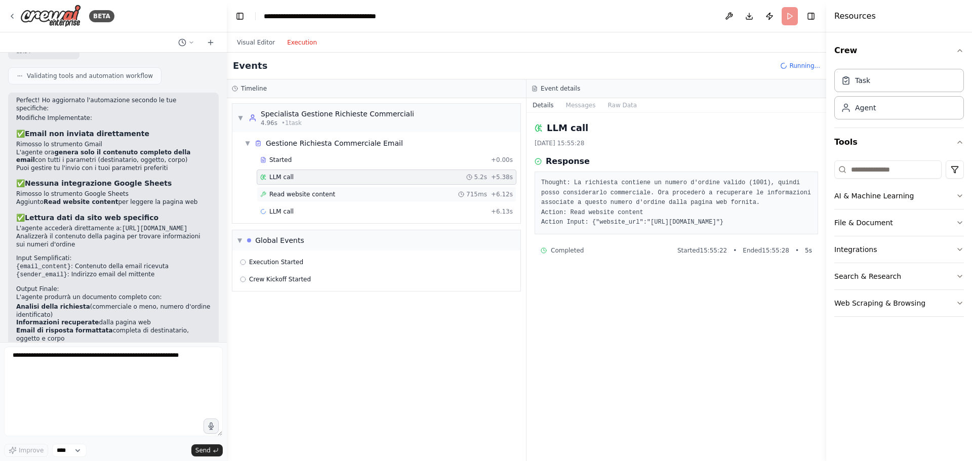
click at [358, 191] on div "Read website content 715ms + 6.12s" at bounding box center [386, 194] width 253 height 8
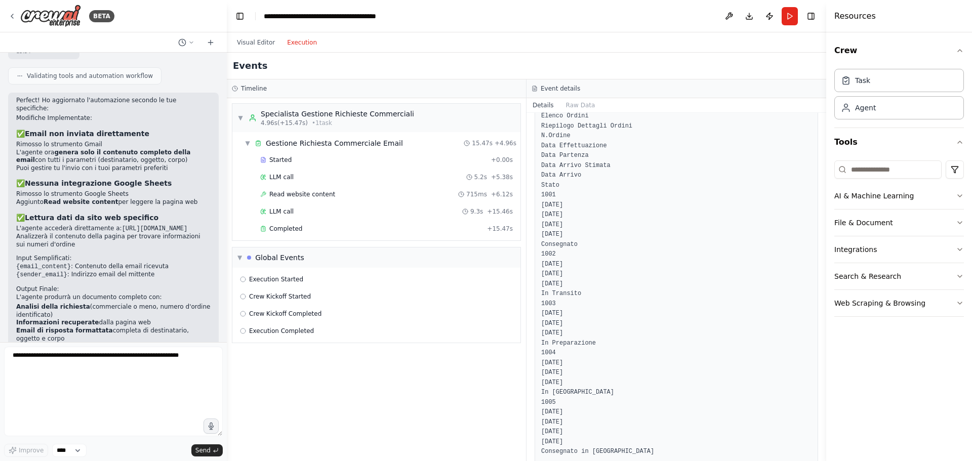
scroll to position [93, 0]
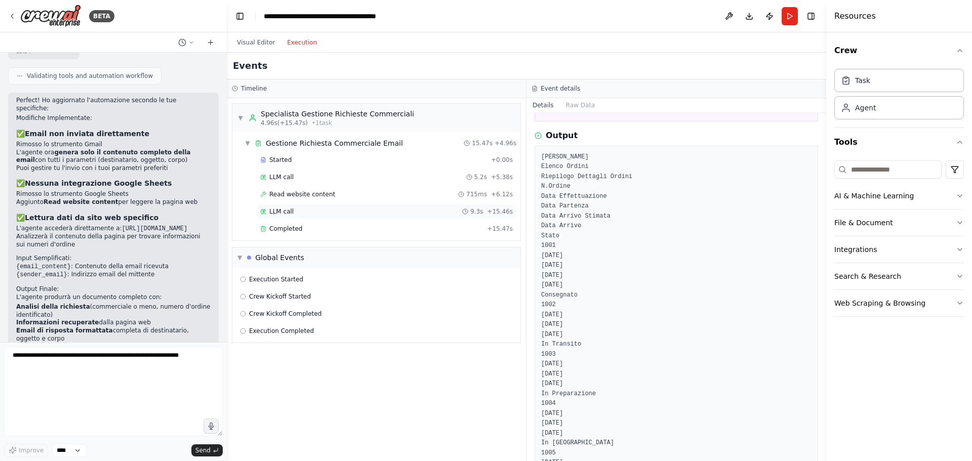
click at [288, 212] on span "LLM call" at bounding box center [281, 212] width 24 height 8
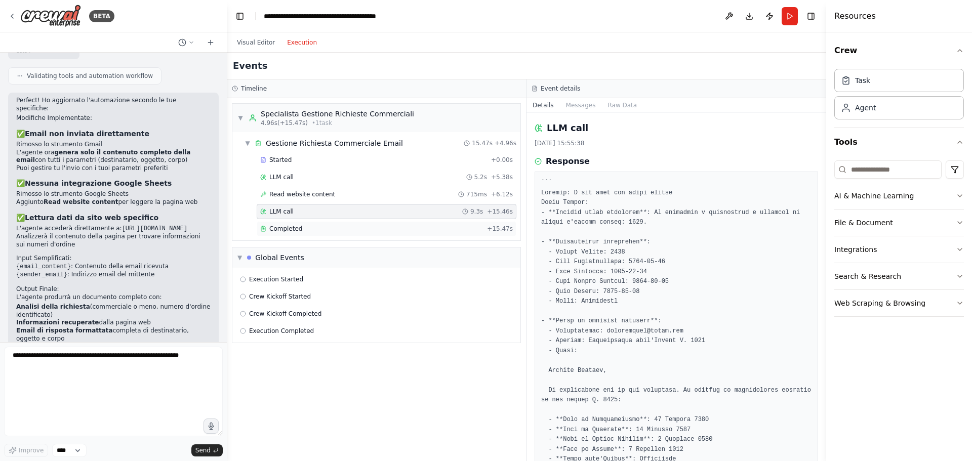
click at [289, 224] on div "Completed + 15.47s" at bounding box center [387, 228] width 260 height 15
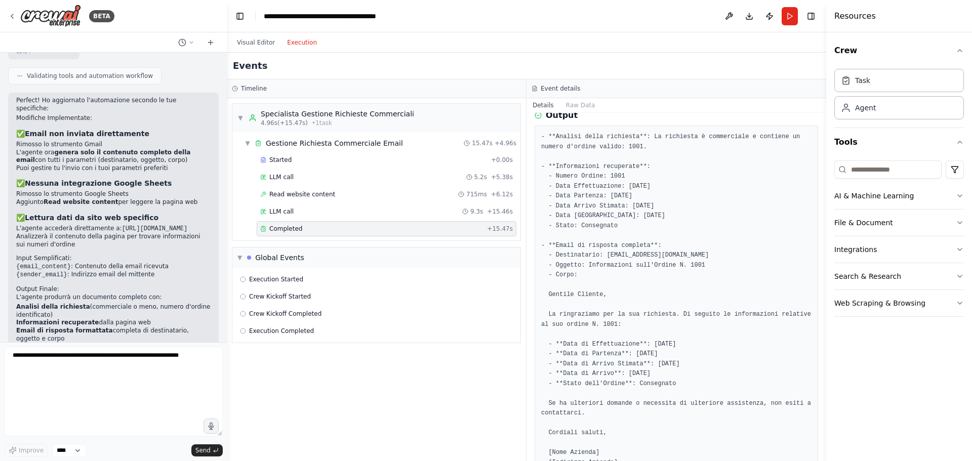
scroll to position [0, 0]
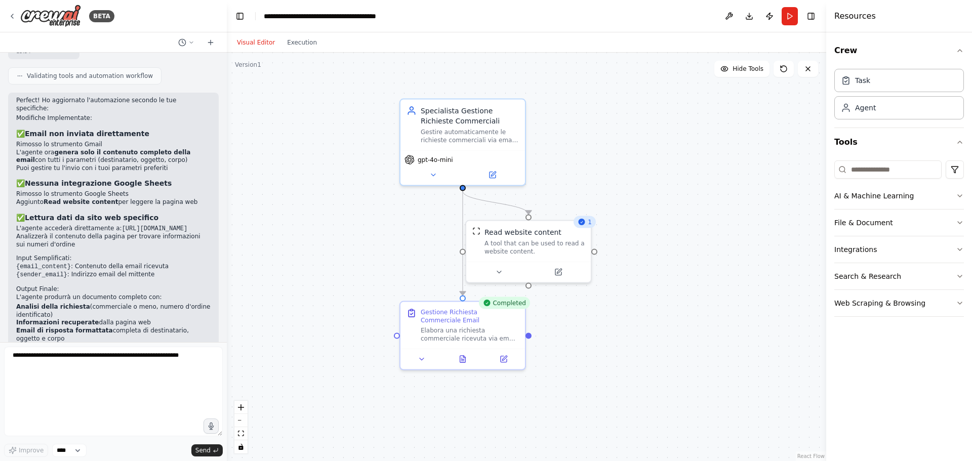
click at [253, 39] on button "Visual Editor" at bounding box center [256, 42] width 50 height 12
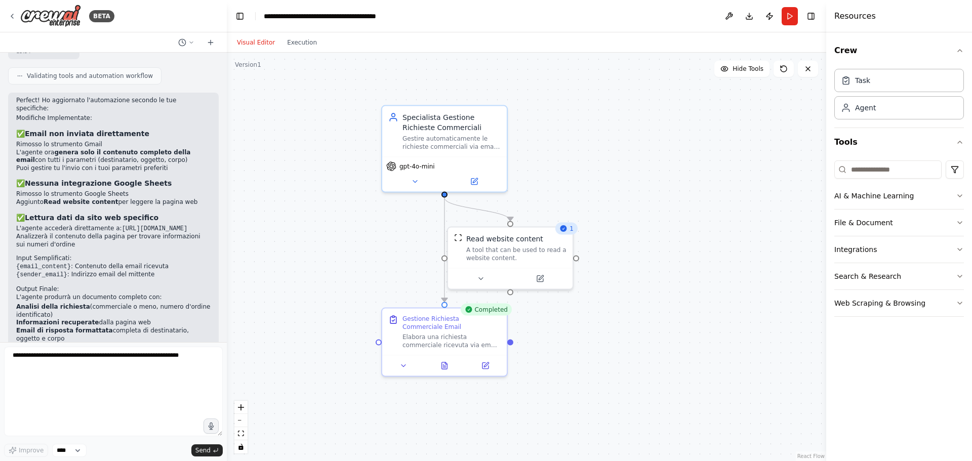
drag, startPoint x: 298, startPoint y: 192, endPoint x: 279, endPoint y: 198, distance: 19.4
click at [279, 198] on div ".deletable-edge-delete-btn { width: 20px; height: 20px; border: 0px solid #ffff…" at bounding box center [526, 257] width 599 height 409
click at [151, 358] on textarea at bounding box center [113, 392] width 219 height 90
type textarea "**********"
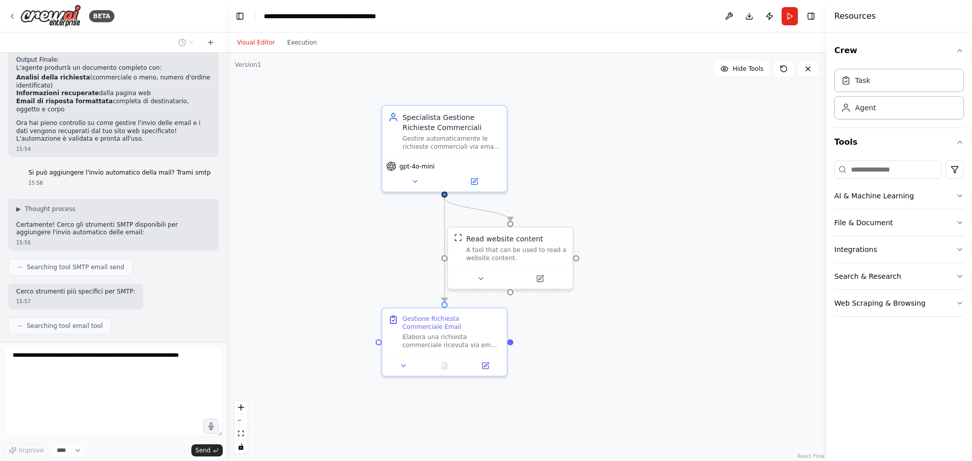
scroll to position [1769, 0]
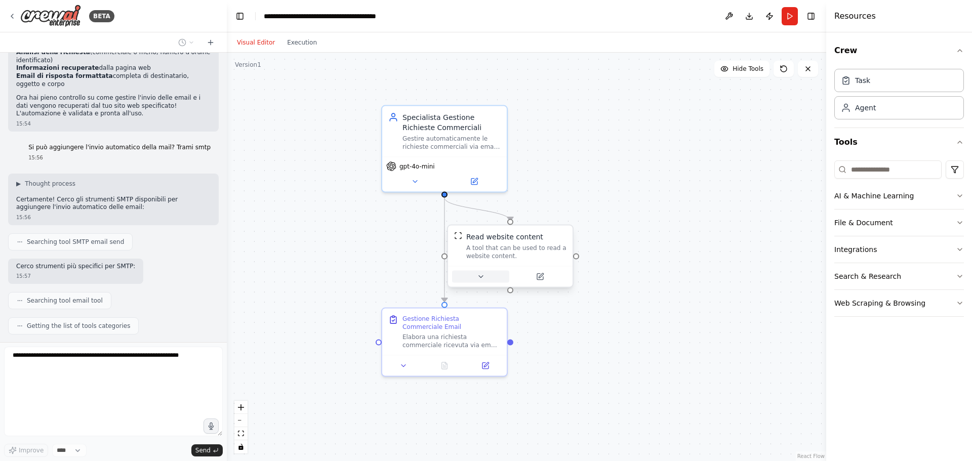
click at [480, 275] on icon at bounding box center [480, 277] width 8 height 8
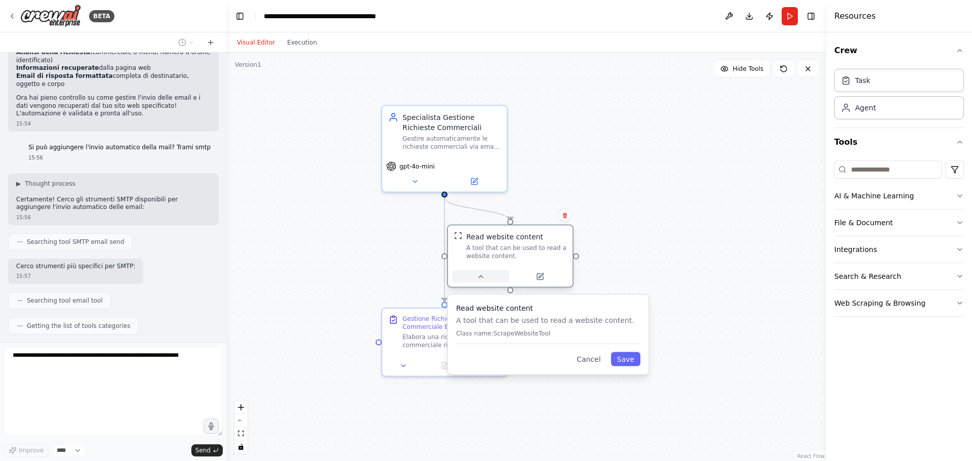
click at [480, 275] on icon at bounding box center [480, 277] width 8 height 8
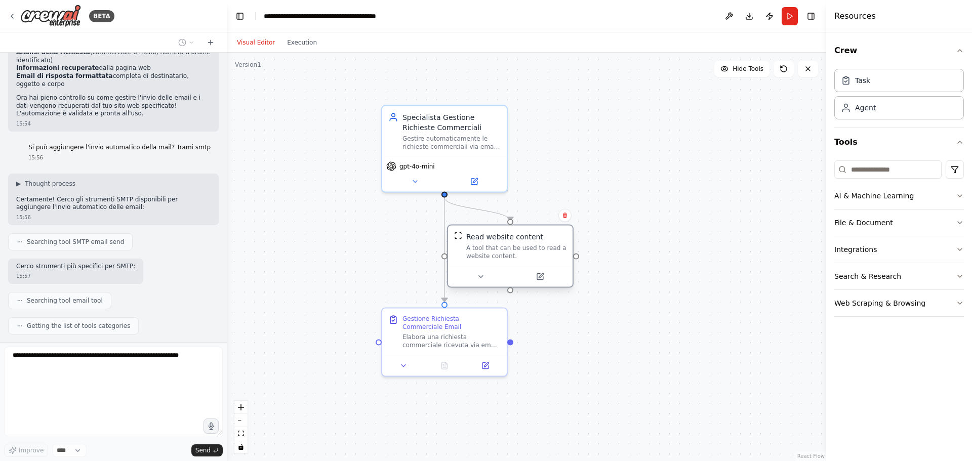
click at [511, 243] on div "Read website content A tool that can be used to read a website content." at bounding box center [516, 246] width 100 height 28
click at [542, 271] on button at bounding box center [539, 277] width 57 height 12
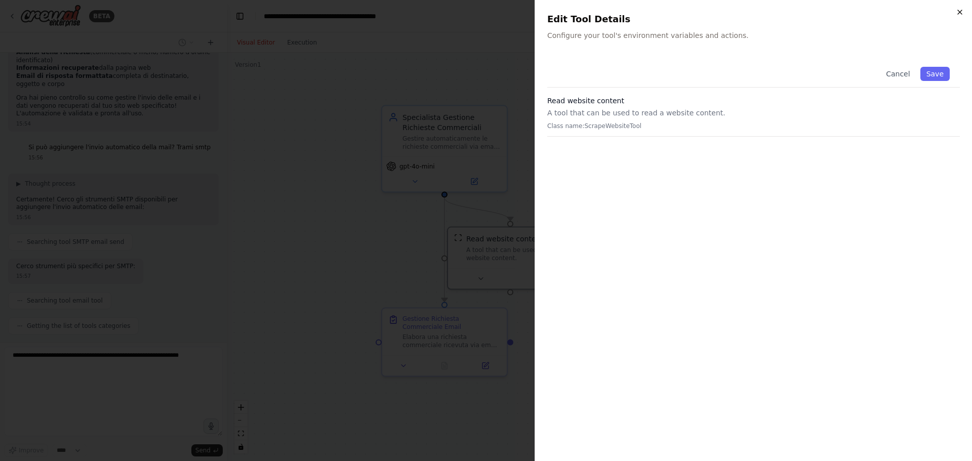
click at [959, 12] on icon "button" at bounding box center [960, 12] width 8 height 8
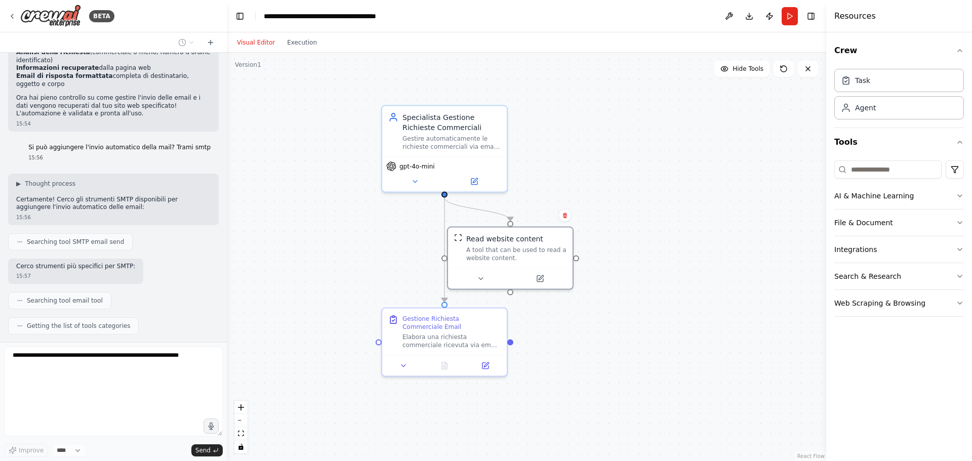
click at [316, 242] on div ".deletable-edge-delete-btn { width: 20px; height: 20px; border: 0px solid #ffff…" at bounding box center [526, 257] width 599 height 409
click at [741, 68] on span "Hide Tools" at bounding box center [748, 69] width 31 height 8
click at [741, 68] on span "Show Tools" at bounding box center [746, 69] width 33 height 8
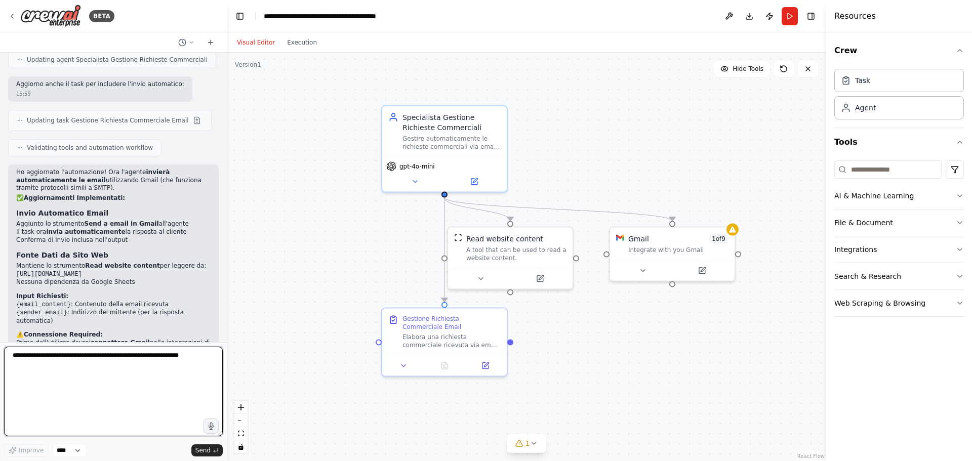
scroll to position [2322, 0]
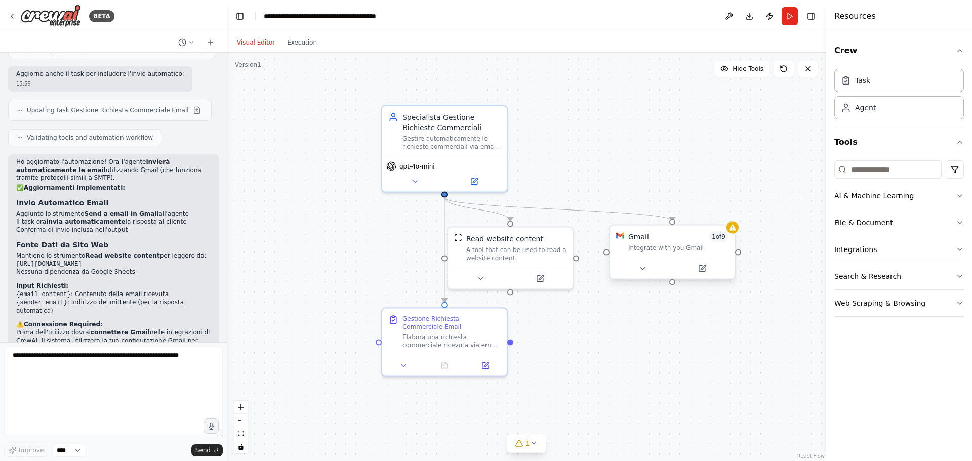
click at [648, 238] on div "Gmail 1 of 9" at bounding box center [678, 237] width 100 height 10
click at [644, 266] on icon at bounding box center [642, 269] width 8 height 8
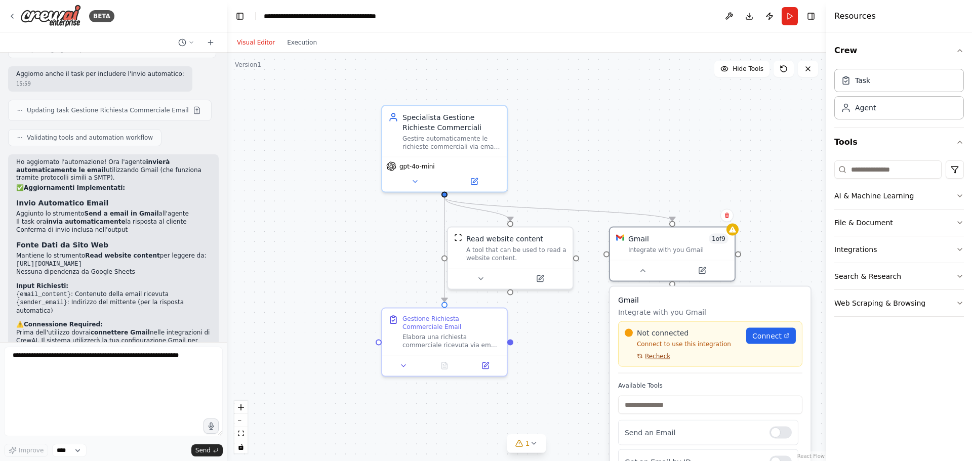
click at [661, 358] on span "Recheck" at bounding box center [657, 356] width 25 height 8
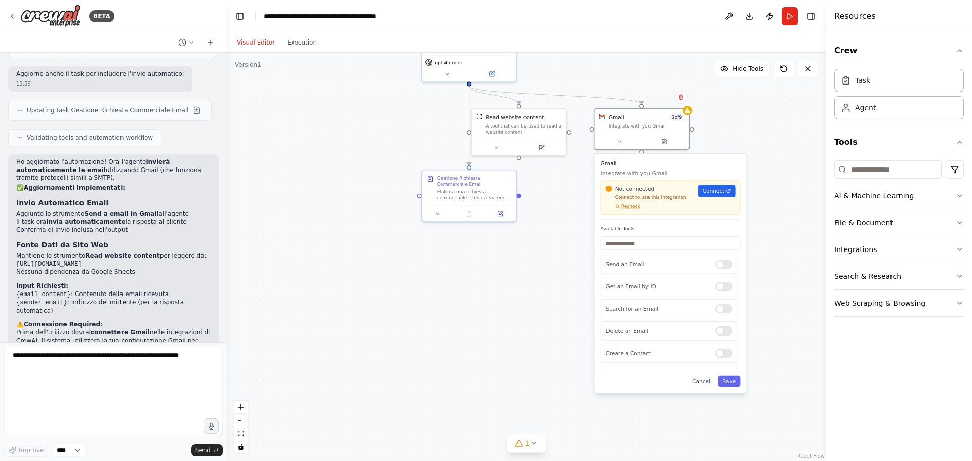
drag, startPoint x: 537, startPoint y: 395, endPoint x: 502, endPoint y: 264, distance: 135.7
click at [502, 264] on div ".deletable-edge-delete-btn { width: 20px; height: 20px; border: 0px solid #ffff…" at bounding box center [526, 257] width 599 height 409
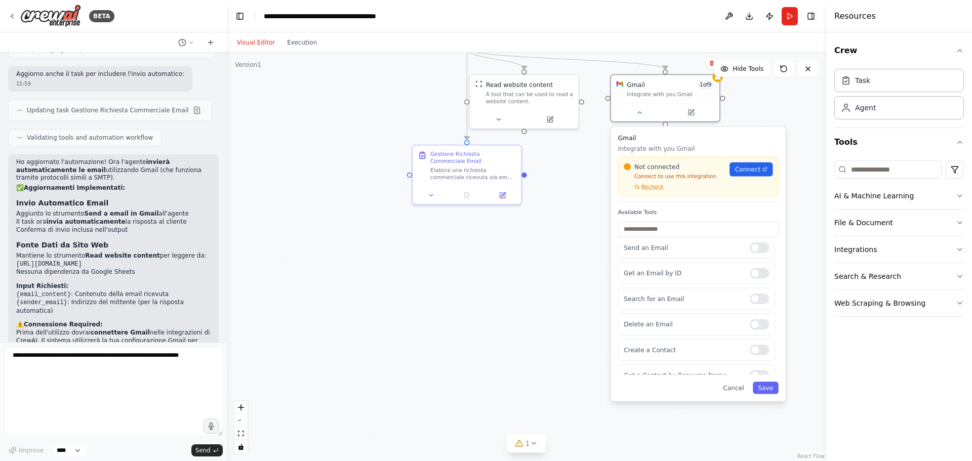
scroll to position [0, 0]
click at [749, 172] on span "Connect" at bounding box center [747, 169] width 25 height 9
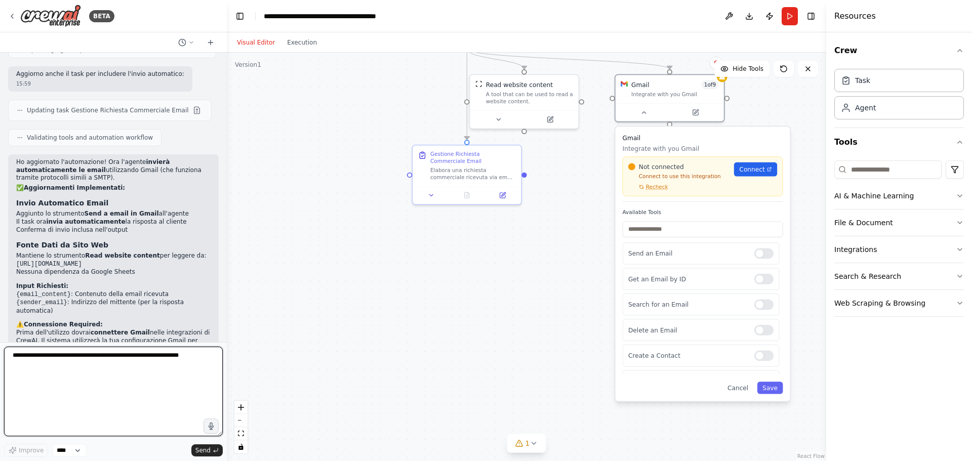
click at [78, 378] on textarea at bounding box center [113, 392] width 219 height 90
type textarea "*******"
type textarea "**********"
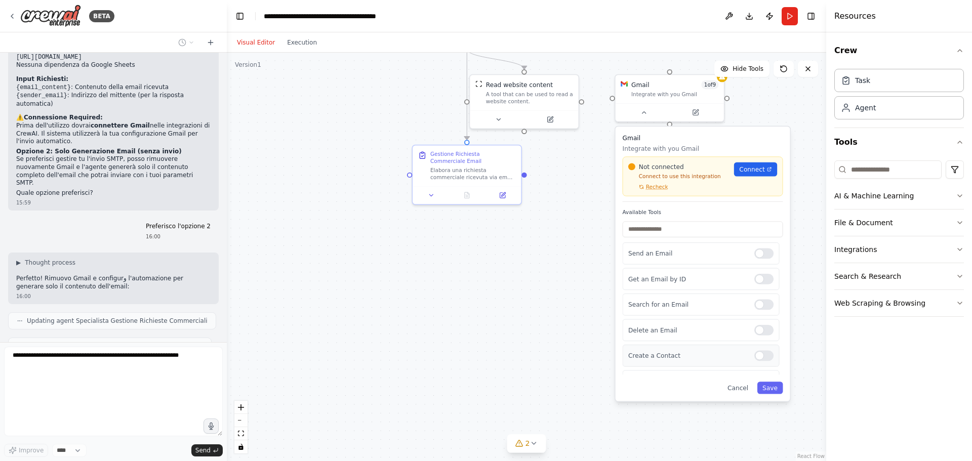
scroll to position [2581, 0]
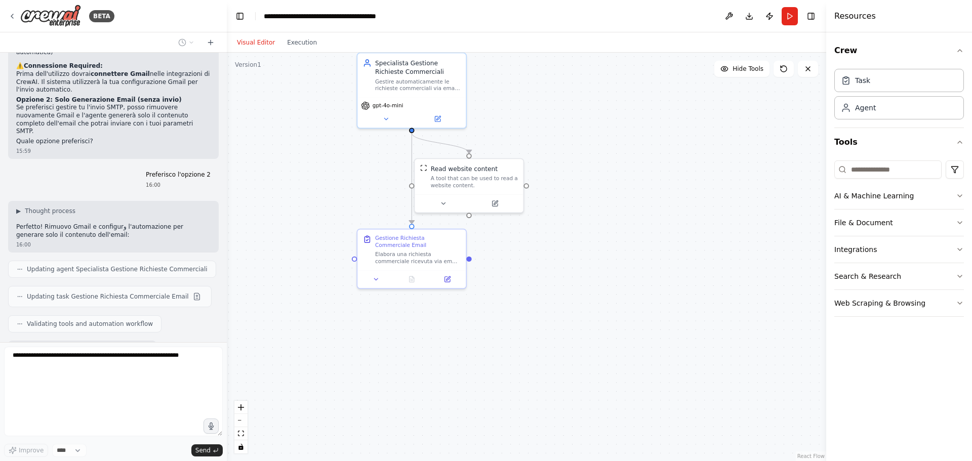
drag, startPoint x: 572, startPoint y: 384, endPoint x: 557, endPoint y: 411, distance: 30.6
click at [557, 411] on div ".deletable-edge-delete-btn { width: 20px; height: 20px; border: 0px solid #ffff…" at bounding box center [526, 257] width 599 height 409
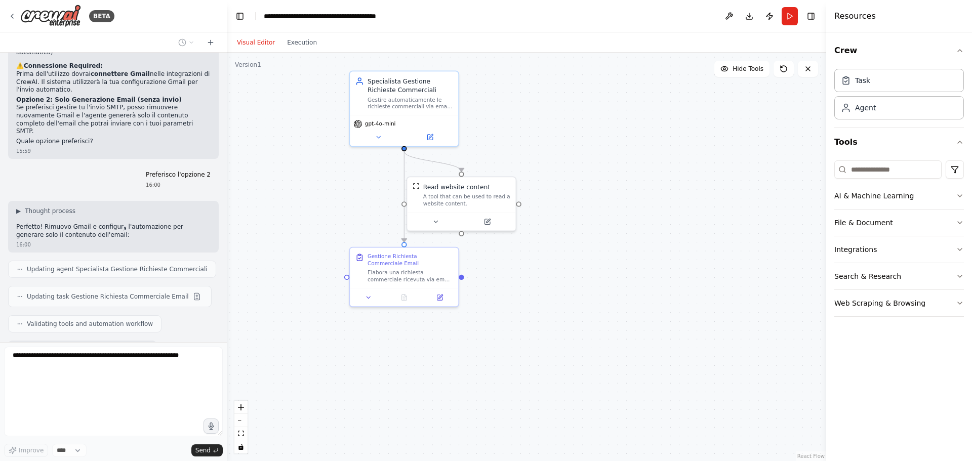
scroll to position [2607, 0]
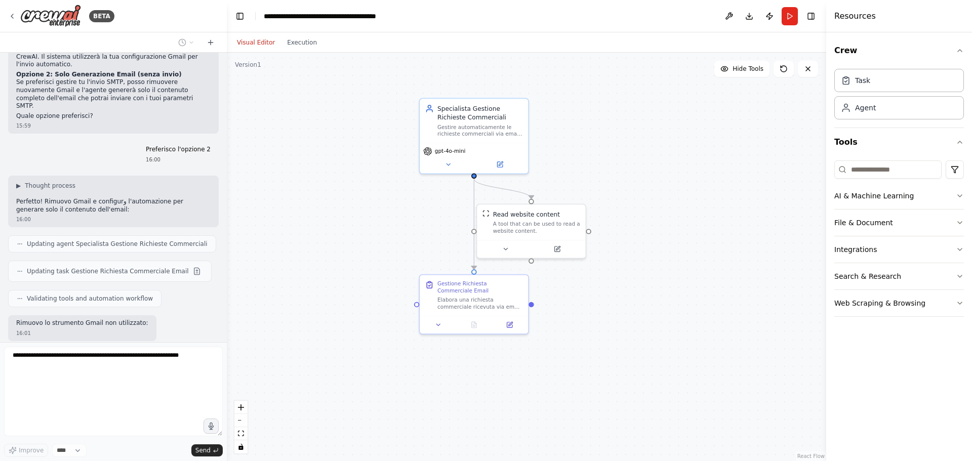
drag, startPoint x: 293, startPoint y: 196, endPoint x: 358, endPoint y: 232, distance: 75.2
click at [358, 232] on div ".deletable-edge-delete-btn { width: 20px; height: 20px; border: 0px solid #ffff…" at bounding box center [526, 257] width 599 height 409
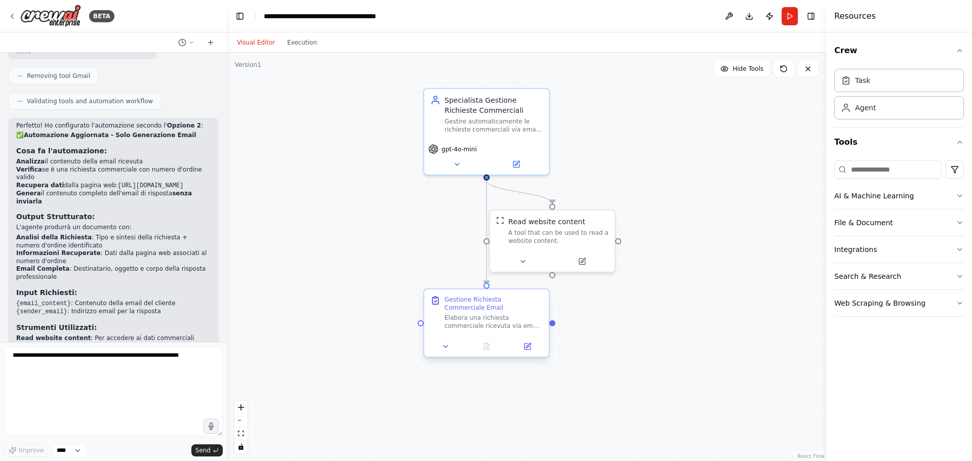
scroll to position [2896, 0]
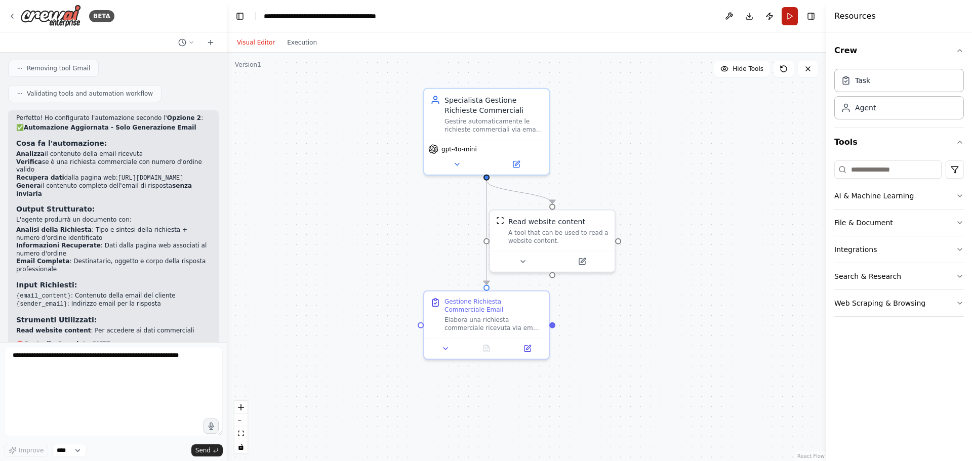
click at [788, 16] on button "Run" at bounding box center [790, 16] width 16 height 18
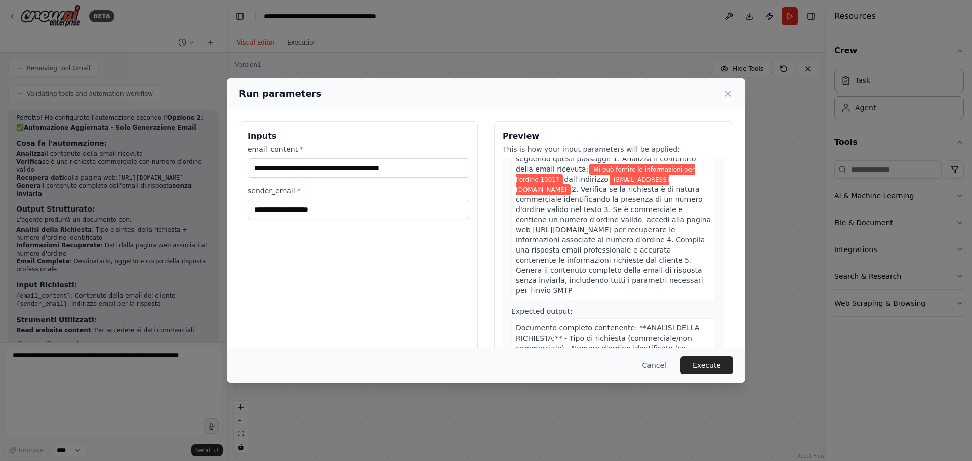
scroll to position [0, 0]
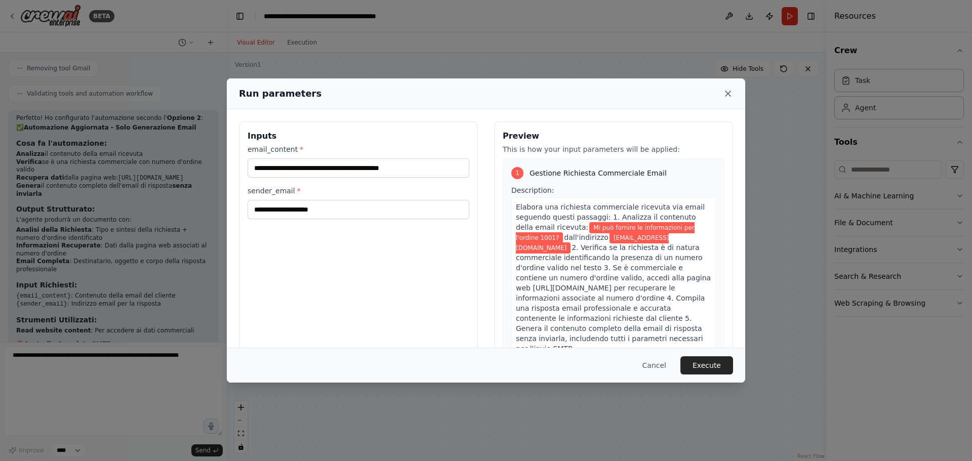
click at [729, 90] on icon at bounding box center [728, 94] width 10 height 10
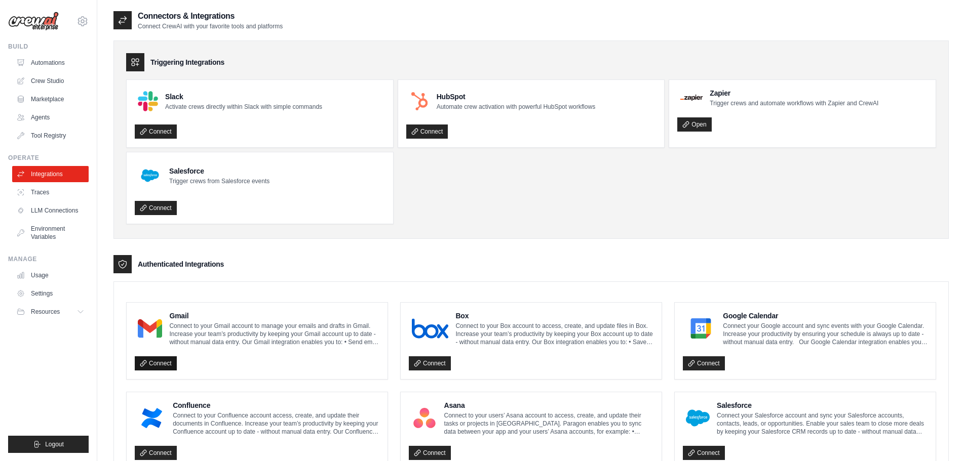
click at [157, 362] on link "Connect" at bounding box center [156, 363] width 42 height 14
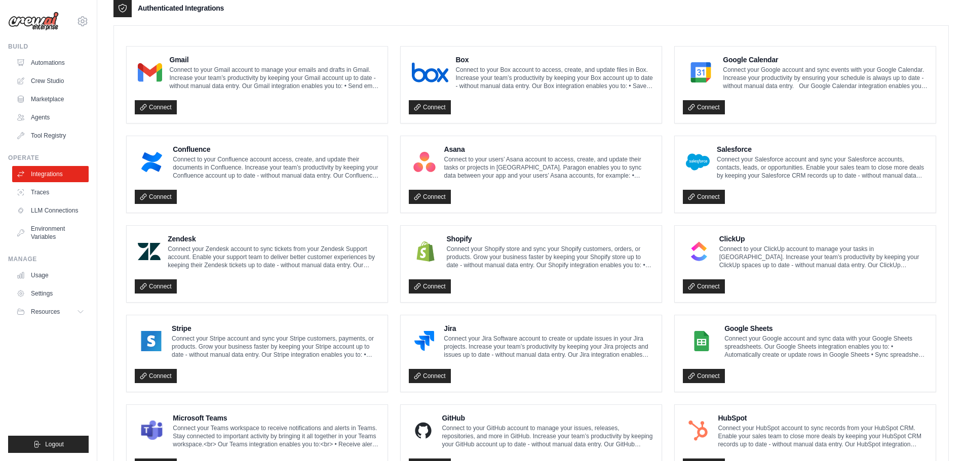
scroll to position [354, 0]
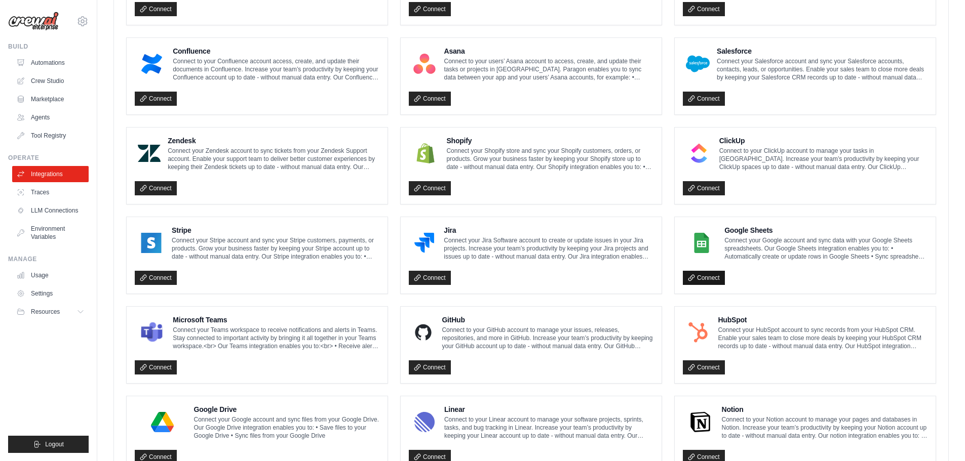
click at [693, 286] on div "Google Sheets Connect your Google account and sync data with your Google Sheets…" at bounding box center [804, 255] width 261 height 76
click at [694, 284] on link "Connect" at bounding box center [704, 278] width 42 height 14
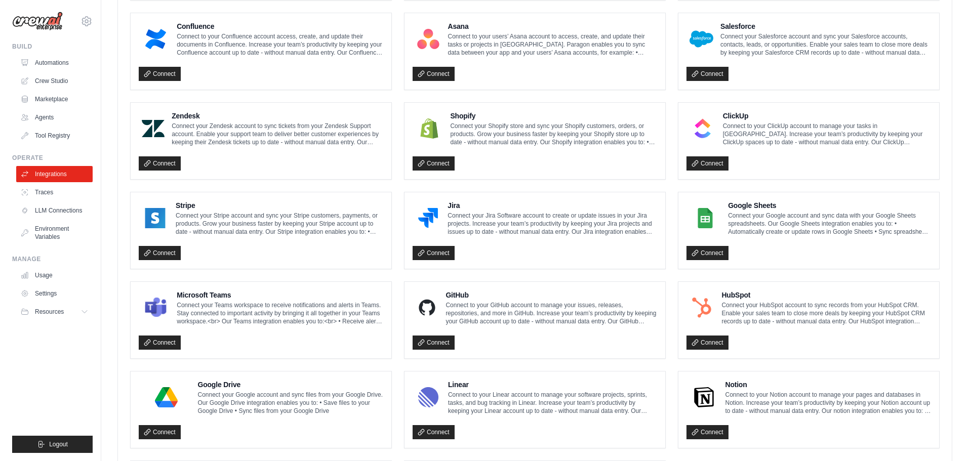
scroll to position [456, 0]
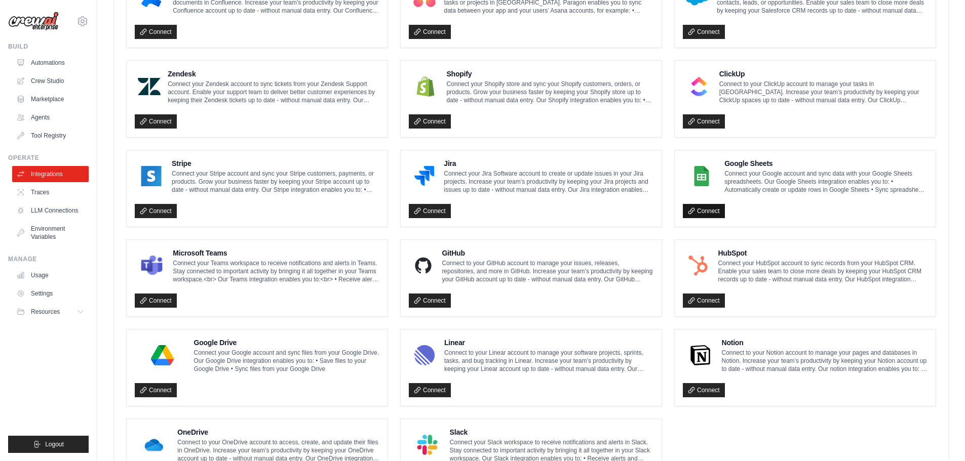
click at [713, 207] on link "Connect" at bounding box center [704, 211] width 42 height 14
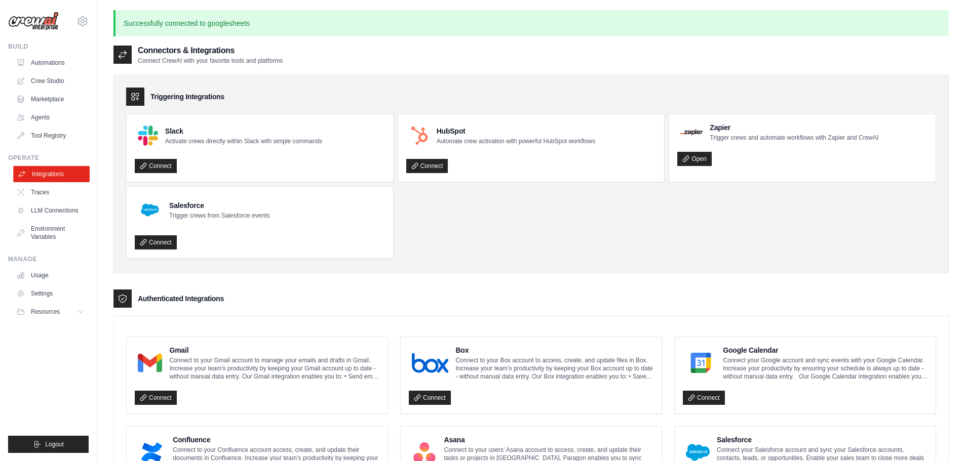
click at [44, 168] on link "Integrations" at bounding box center [51, 174] width 76 height 16
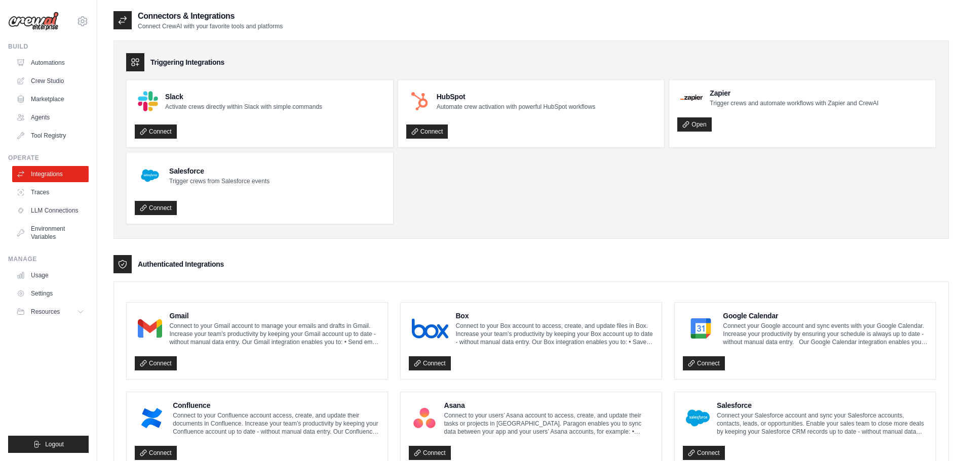
scroll to position [304, 0]
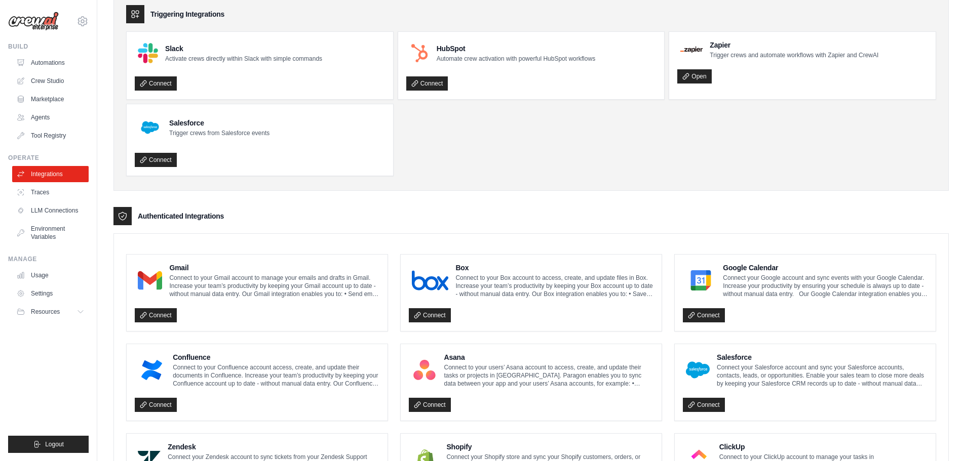
scroll to position [152, 0]
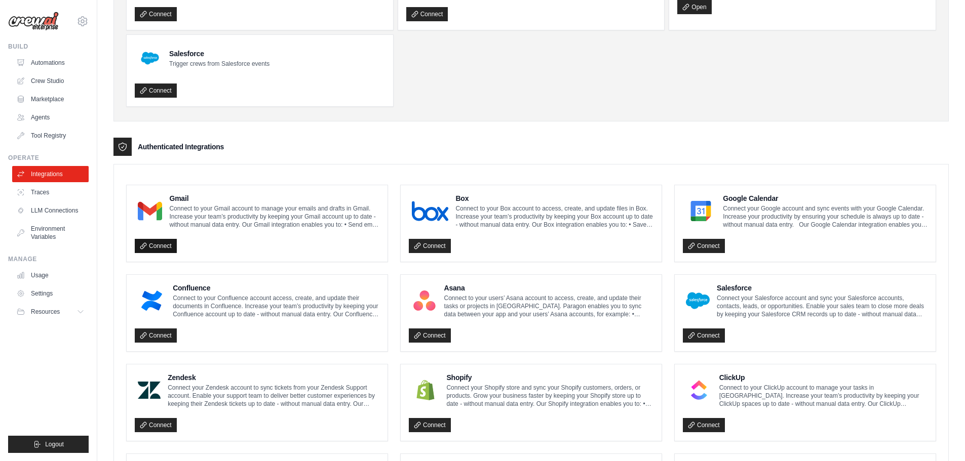
click at [162, 250] on link "Connect" at bounding box center [156, 246] width 42 height 14
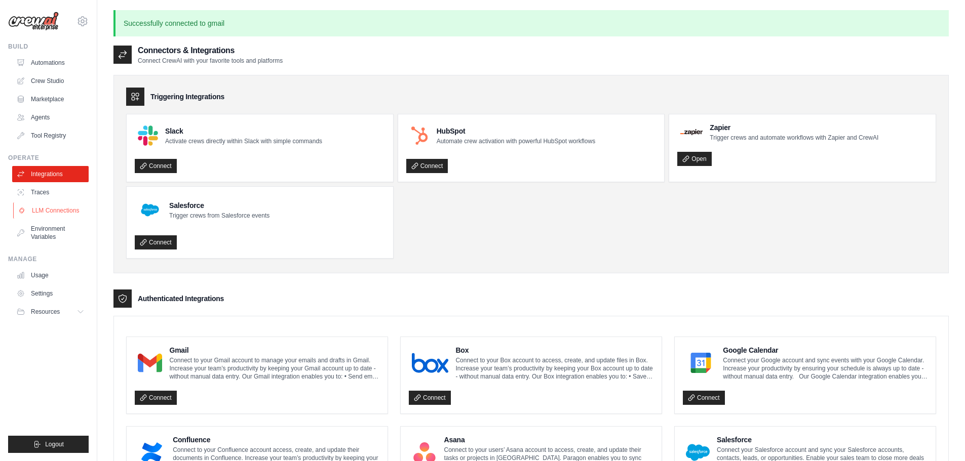
drag, startPoint x: 0, startPoint y: 0, endPoint x: 73, endPoint y: 210, distance: 221.9
click at [73, 210] on link "LLM Connections" at bounding box center [51, 211] width 76 height 16
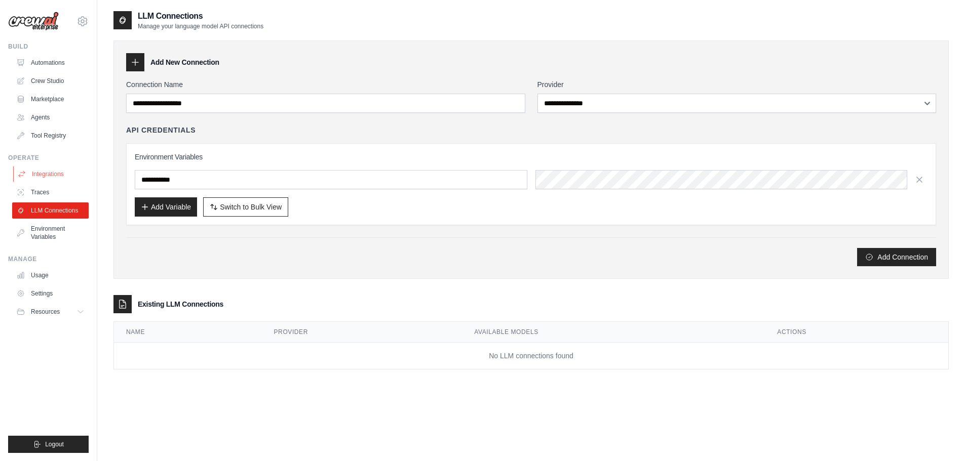
click at [52, 172] on link "Integrations" at bounding box center [51, 174] width 76 height 16
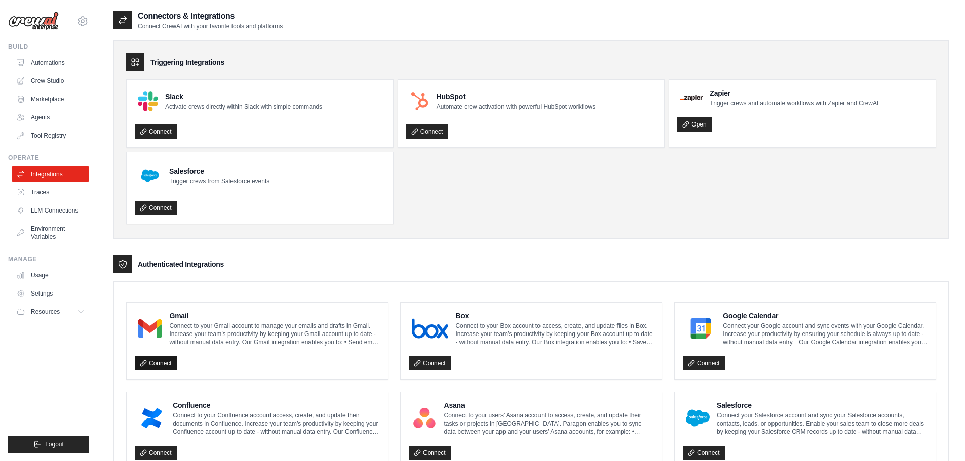
click at [168, 364] on link "Connect" at bounding box center [156, 363] width 42 height 14
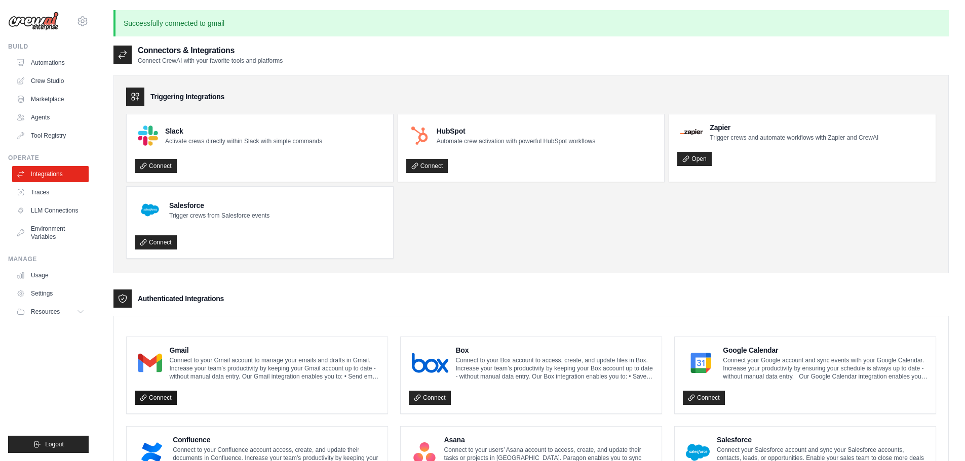
click at [165, 397] on link "Connect" at bounding box center [156, 398] width 42 height 14
